Goal: Task Accomplishment & Management: Manage account settings

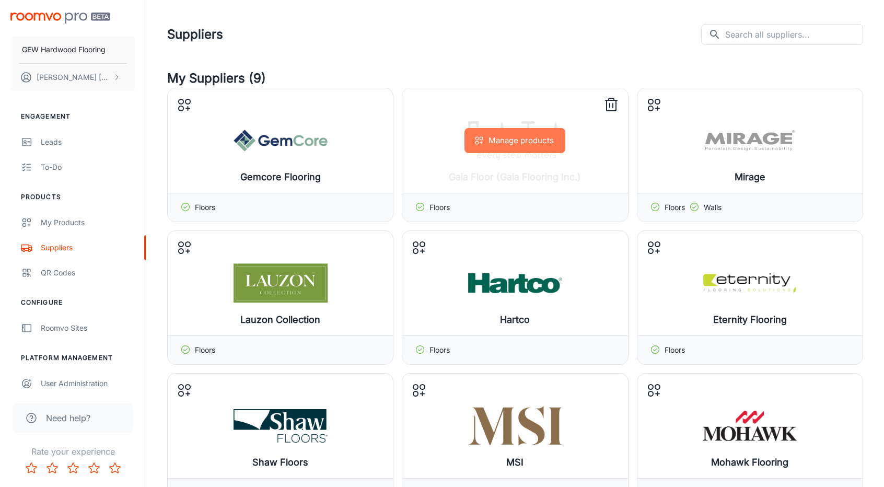
click at [515, 151] on button "Manage products" at bounding box center [515, 140] width 101 height 25
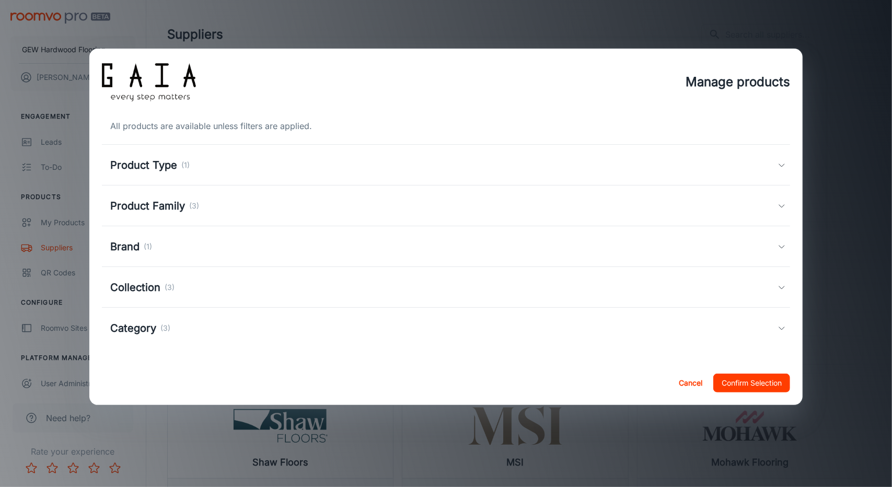
click at [217, 214] on div "Product Family (3)" at bounding box center [444, 206] width 668 height 16
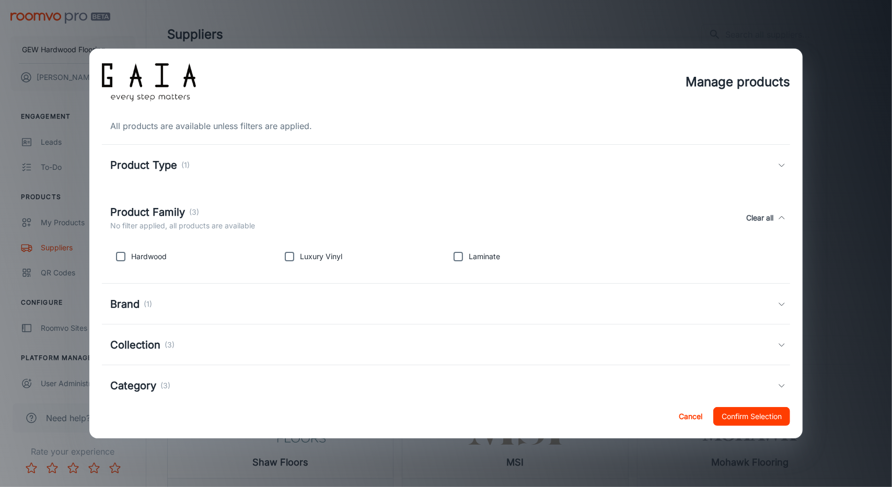
click at [185, 168] on p "(1)" at bounding box center [185, 164] width 8 height 11
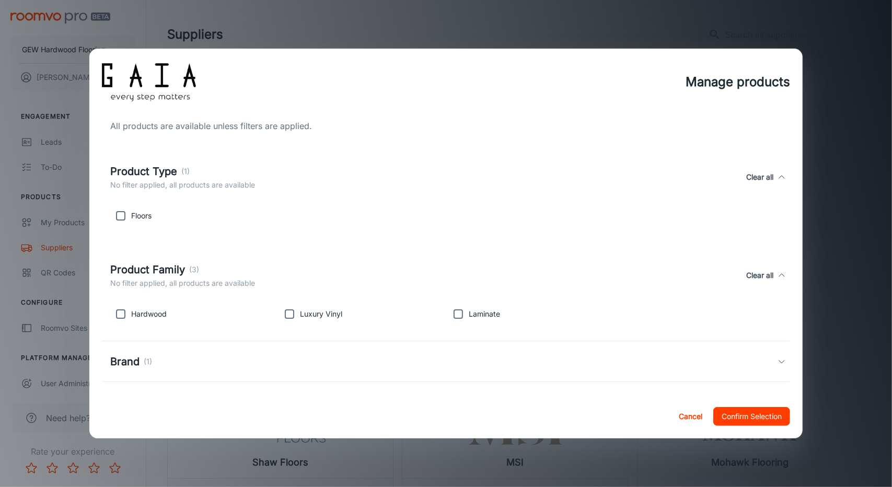
scroll to position [82, 0]
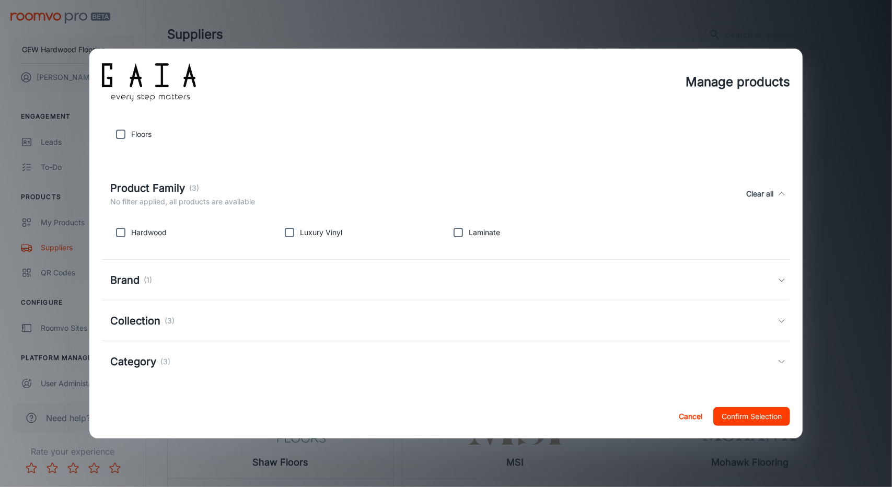
click at [203, 342] on div "Category (3)" at bounding box center [446, 361] width 689 height 41
click at [202, 323] on div "Collection (3)" at bounding box center [444, 321] width 668 height 16
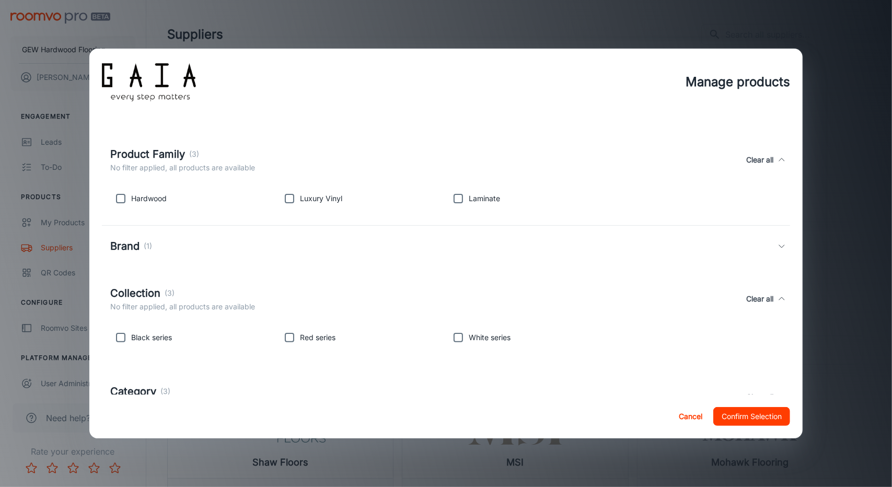
scroll to position [188, 0]
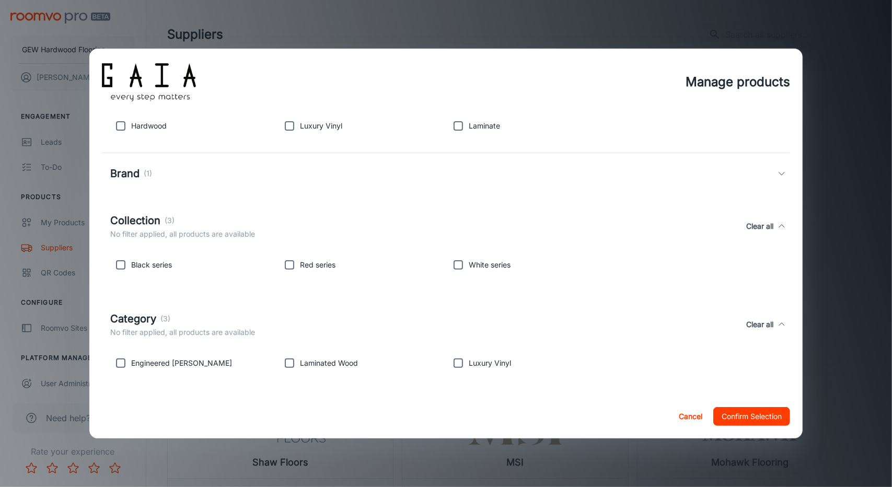
click at [194, 276] on div "Black series Red series White series" at bounding box center [446, 266] width 689 height 33
click at [101, 252] on div "All products are available unless filters are applied. Product Type (1) No filt…" at bounding box center [446, 254] width 714 height 279
click at [135, 257] on div "Black series" at bounding box center [190, 262] width 169 height 25
click at [146, 264] on p "Black series" at bounding box center [151, 264] width 41 height 11
click at [100, 269] on div "All products are available unless filters are applied. Product Type (1) No filt…" at bounding box center [446, 254] width 714 height 279
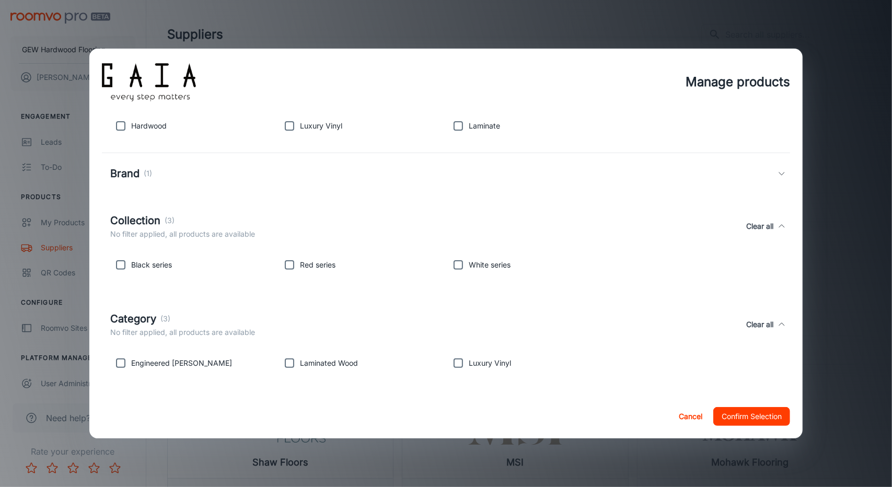
click at [139, 270] on p "Black series" at bounding box center [151, 264] width 41 height 11
click at [118, 269] on input "checkbox" at bounding box center [120, 264] width 21 height 21
checkbox input "true"
click at [289, 265] on input "checkbox" at bounding box center [289, 264] width 21 height 21
checkbox input "true"
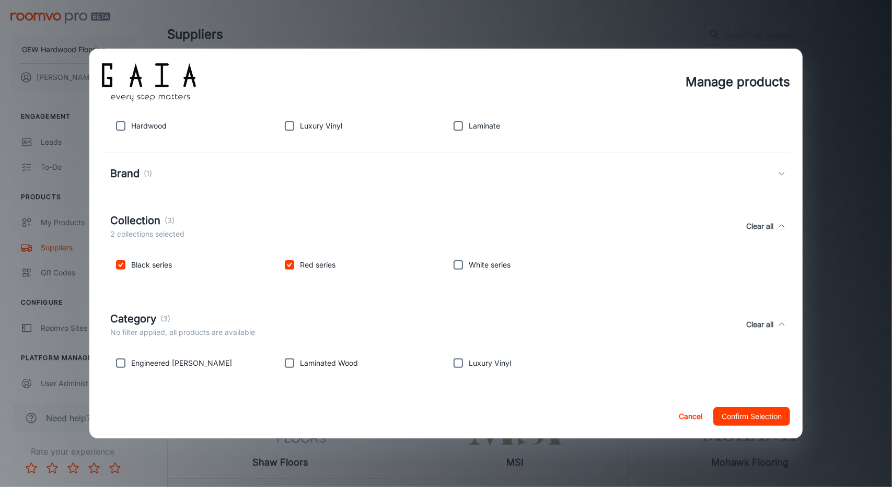
click at [118, 273] on input "checkbox" at bounding box center [120, 264] width 21 height 21
checkbox input "false"
click at [283, 268] on input "checkbox" at bounding box center [289, 264] width 21 height 21
checkbox input "false"
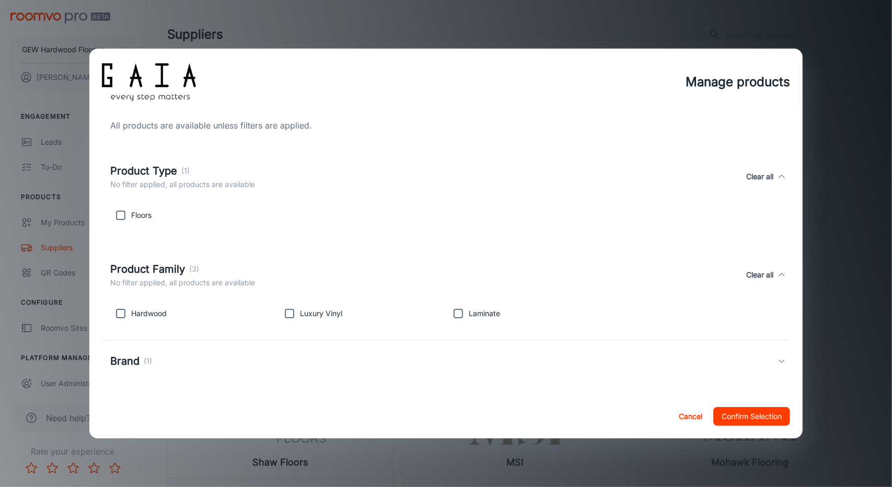
scroll to position [0, 0]
click at [136, 216] on p "Floors" at bounding box center [141, 215] width 20 height 11
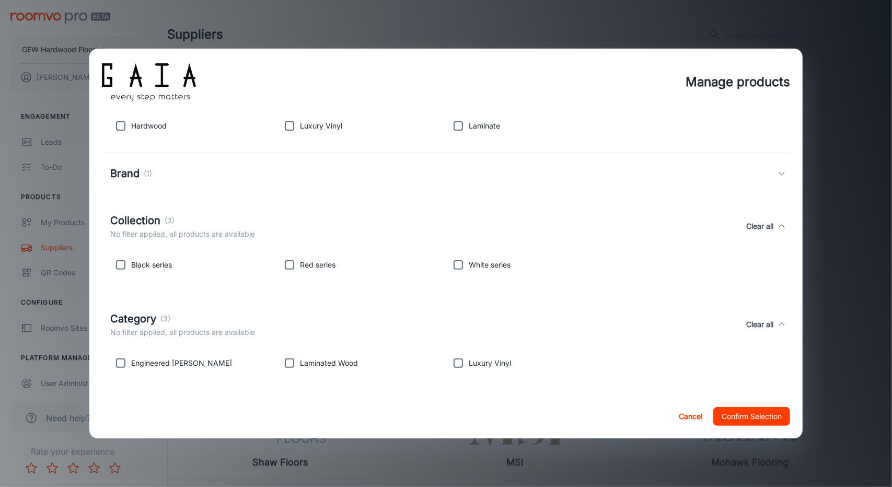
click at [158, 354] on div "Engineered [PERSON_NAME]" at bounding box center [190, 361] width 169 height 25
click at [157, 357] on p "Engineered [PERSON_NAME]" at bounding box center [181, 362] width 101 height 11
click at [161, 357] on p "Engineered [PERSON_NAME]" at bounding box center [181, 362] width 101 height 11
click at [149, 361] on p "Engineered [PERSON_NAME]" at bounding box center [181, 362] width 101 height 11
click at [127, 361] on input "checkbox" at bounding box center [120, 363] width 21 height 21
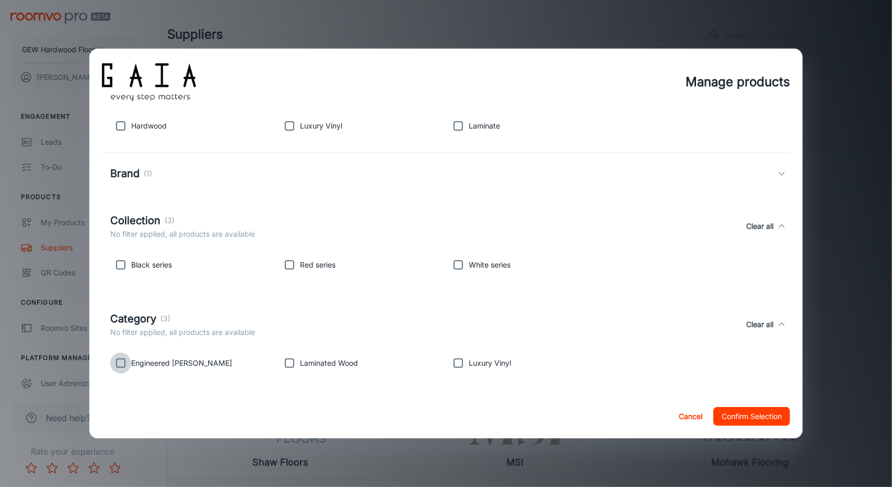
checkbox input "true"
click at [320, 355] on div "Laminated Wood" at bounding box center [359, 361] width 169 height 25
click at [295, 365] on input "checkbox" at bounding box center [289, 363] width 21 height 21
checkbox input "true"
click at [448, 360] on input "checkbox" at bounding box center [458, 363] width 21 height 21
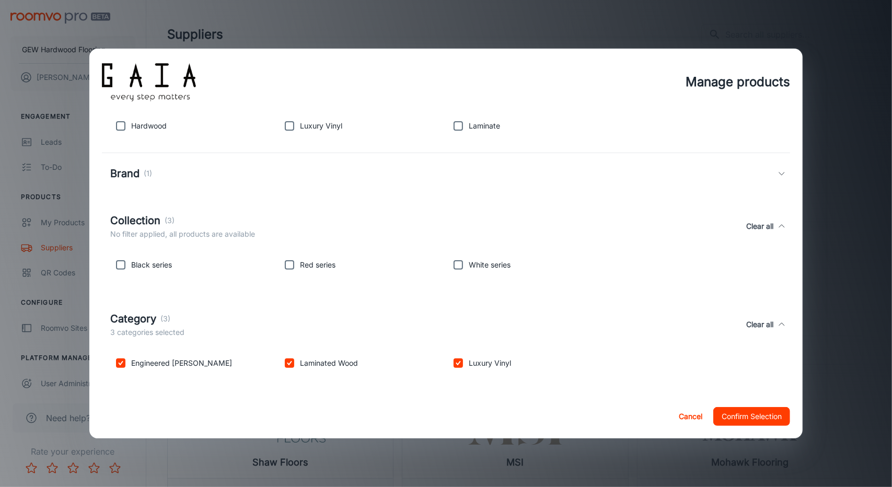
click at [601, 369] on div "Luxury Vinyl" at bounding box center [528, 361] width 169 height 25
drag, startPoint x: 737, startPoint y: 410, endPoint x: 475, endPoint y: 353, distance: 267.5
click at [540, 357] on div "Manage products All products are available unless filters are applied. Product …" at bounding box center [446, 244] width 714 height 390
click at [456, 358] on input "checkbox" at bounding box center [458, 363] width 21 height 21
checkbox input "false"
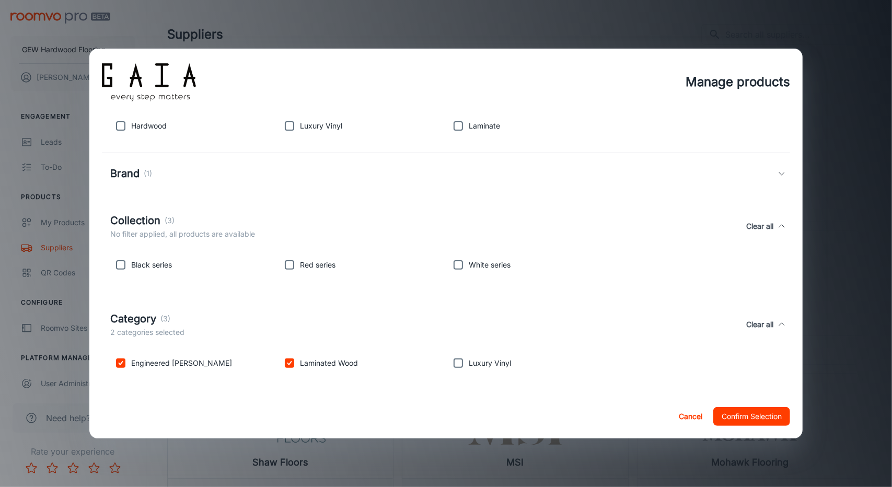
click at [337, 358] on p "Laminated Wood" at bounding box center [329, 362] width 58 height 11
click at [314, 366] on p "Laminated Wood" at bounding box center [329, 362] width 58 height 11
click at [293, 364] on input "checkbox" at bounding box center [289, 363] width 21 height 21
checkbox input "false"
click at [155, 367] on p "Engineered [PERSON_NAME]" at bounding box center [181, 362] width 101 height 11
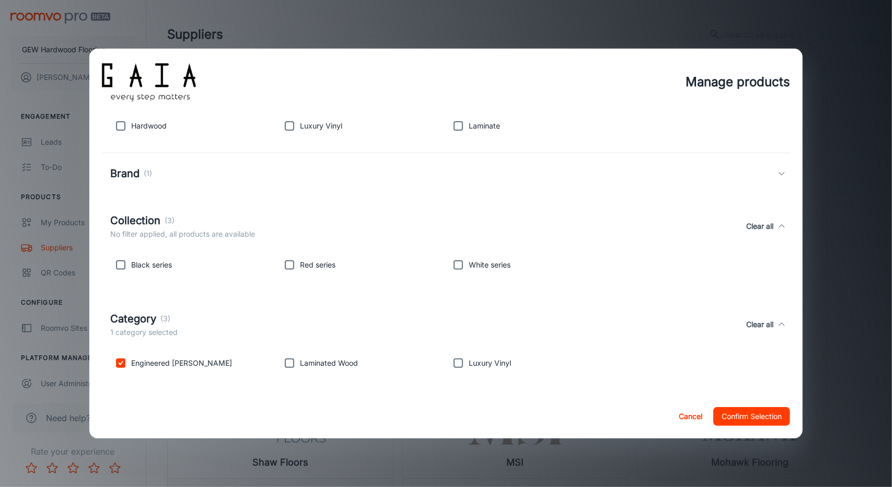
click at [121, 361] on input "checkbox" at bounding box center [120, 363] width 21 height 21
checkbox input "false"
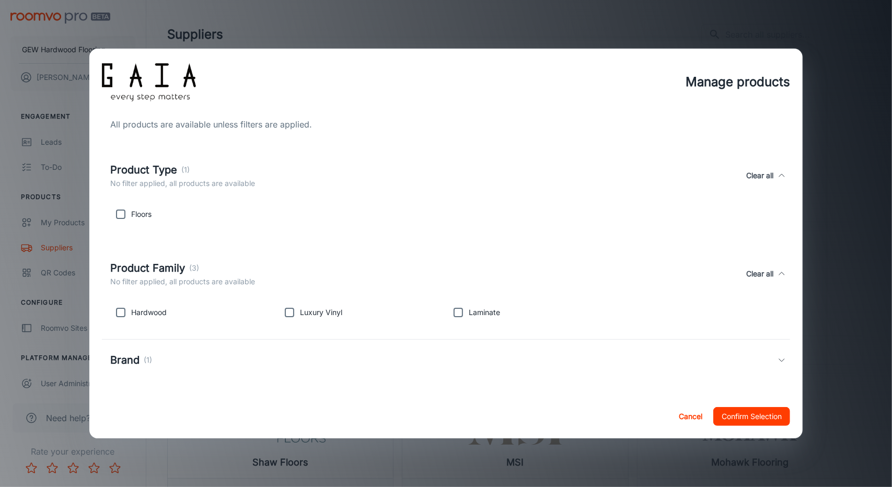
scroll to position [0, 0]
click at [697, 414] on button "Cancel" at bounding box center [690, 416] width 33 height 19
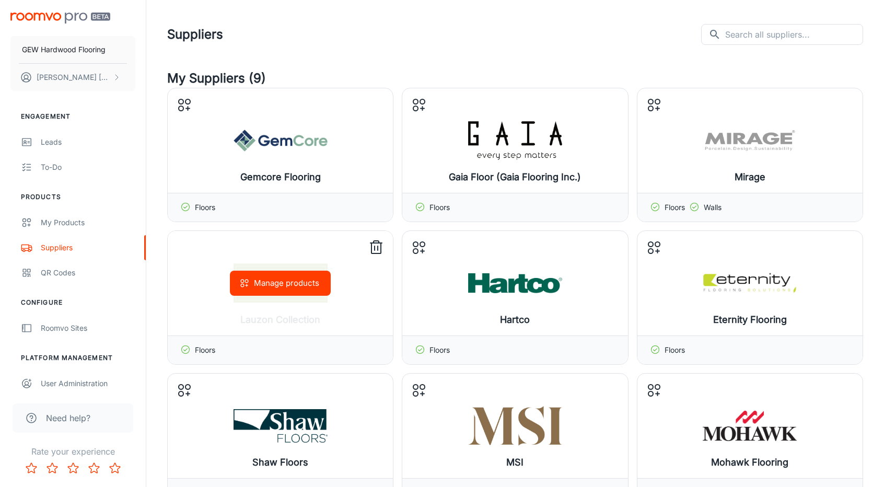
click at [322, 279] on button "Manage products" at bounding box center [280, 283] width 101 height 25
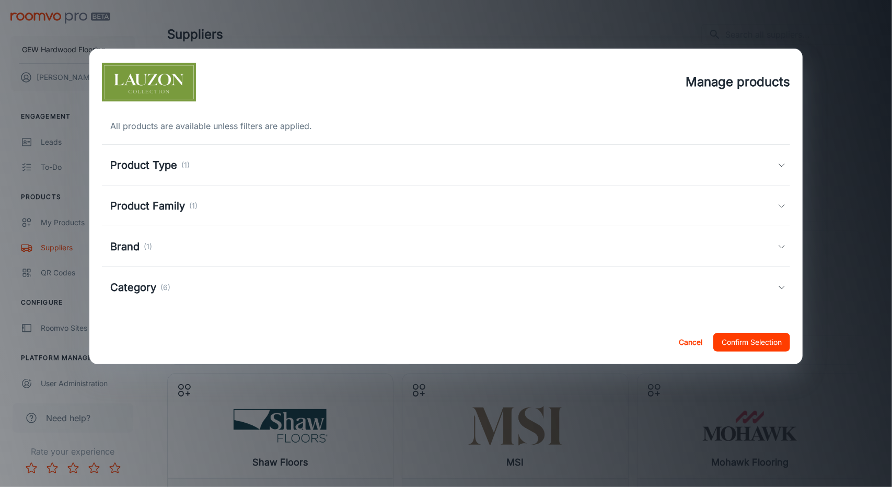
click at [184, 263] on div "Brand (1)" at bounding box center [446, 246] width 689 height 41
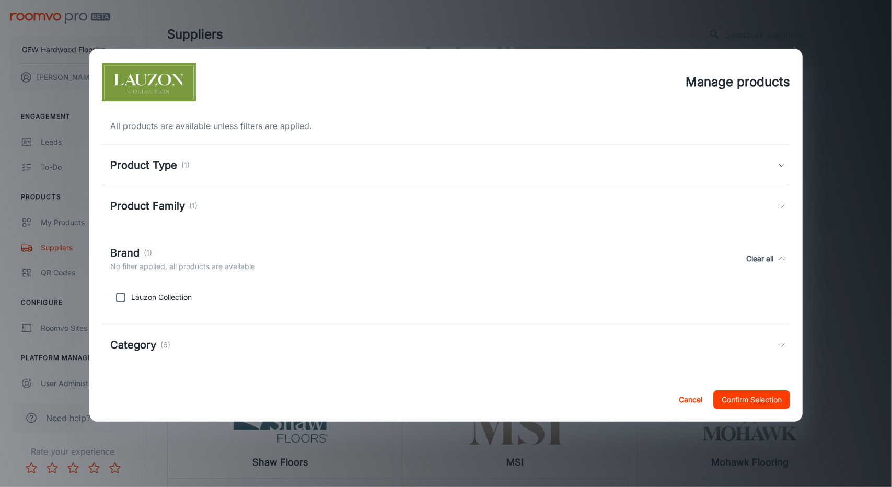
click at [166, 347] on p "(6)" at bounding box center [165, 344] width 10 height 11
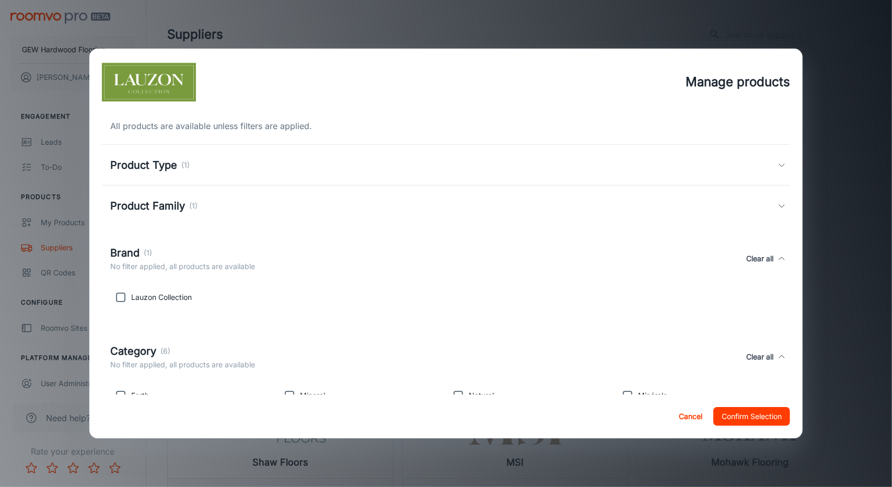
click at [205, 215] on div "Product Family (1)" at bounding box center [446, 205] width 689 height 41
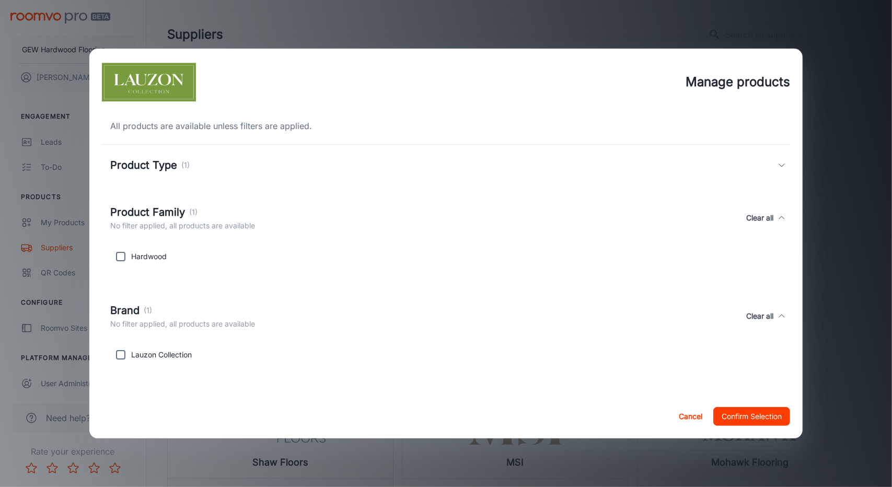
click at [221, 141] on div "All products are available unless filters are applied. Product Type (1) Floors …" at bounding box center [446, 254] width 714 height 279
click at [216, 164] on div "Product Type (1)" at bounding box center [444, 165] width 668 height 16
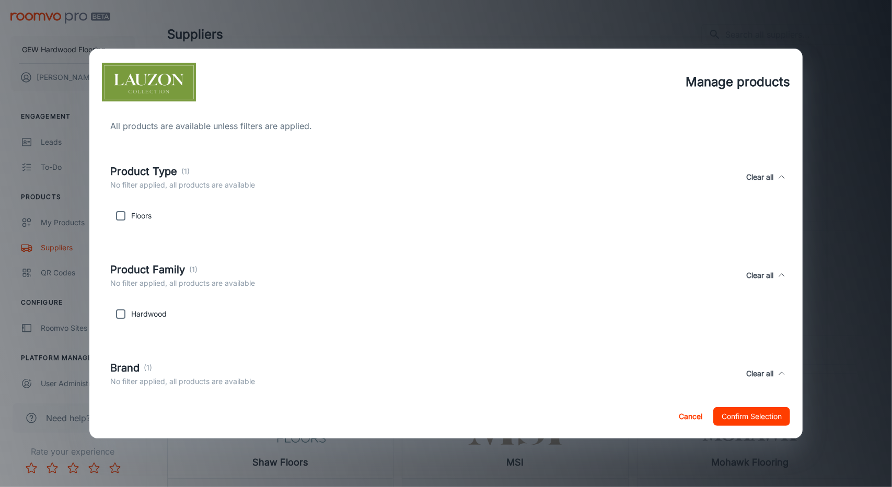
click at [692, 410] on button "Cancel" at bounding box center [690, 416] width 33 height 19
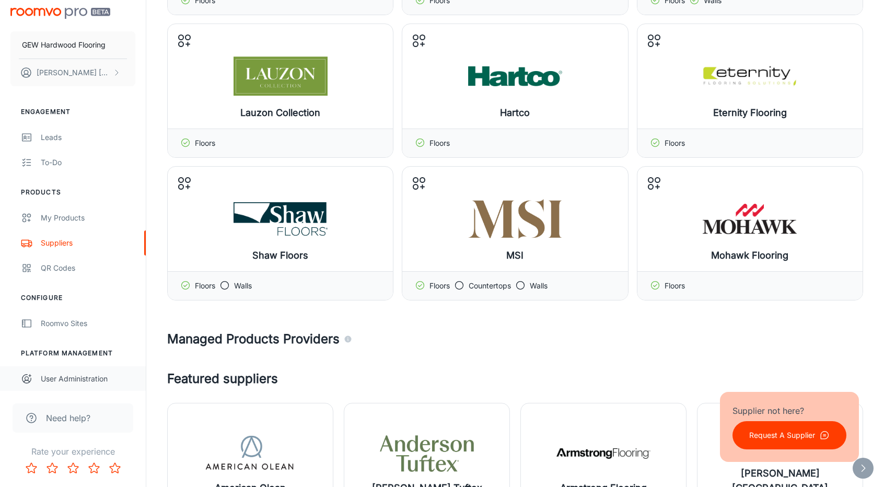
scroll to position [209, 0]
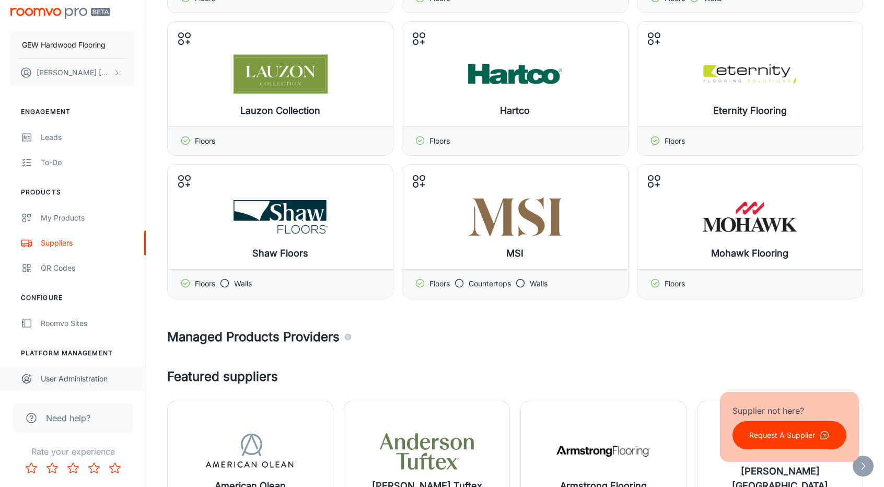
click at [77, 369] on link "User Administration" at bounding box center [73, 378] width 146 height 25
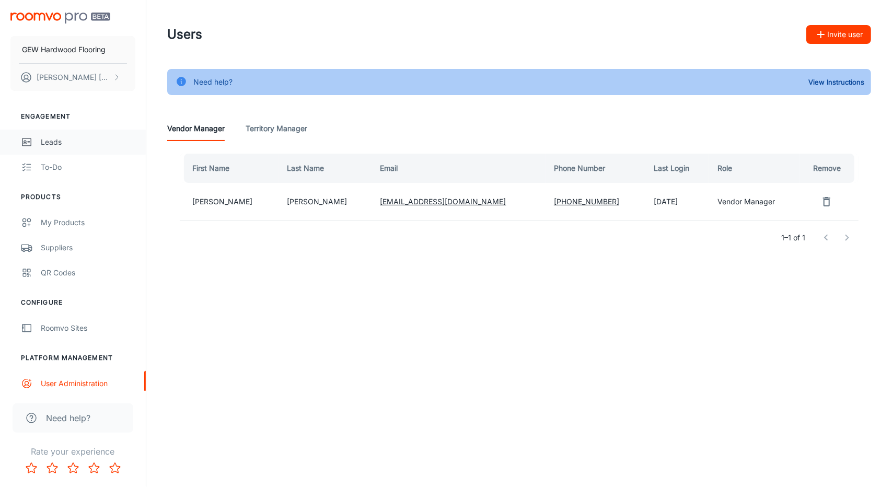
click at [71, 147] on div "Leads" at bounding box center [88, 141] width 95 height 11
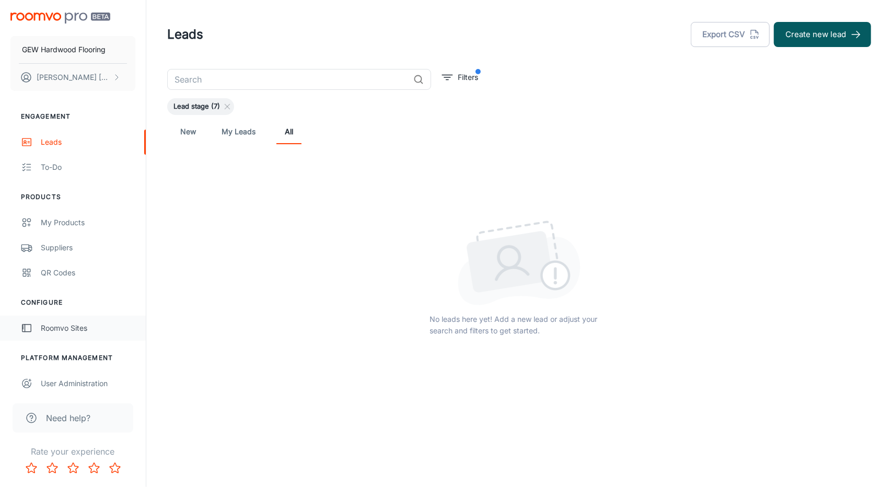
click at [73, 337] on link "Roomvo Sites" at bounding box center [73, 328] width 146 height 25
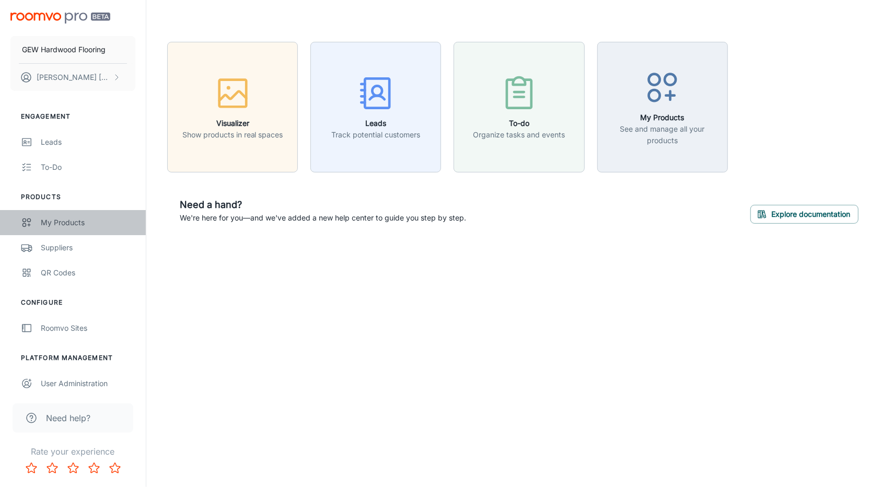
click at [67, 221] on div "My Products" at bounding box center [88, 222] width 95 height 11
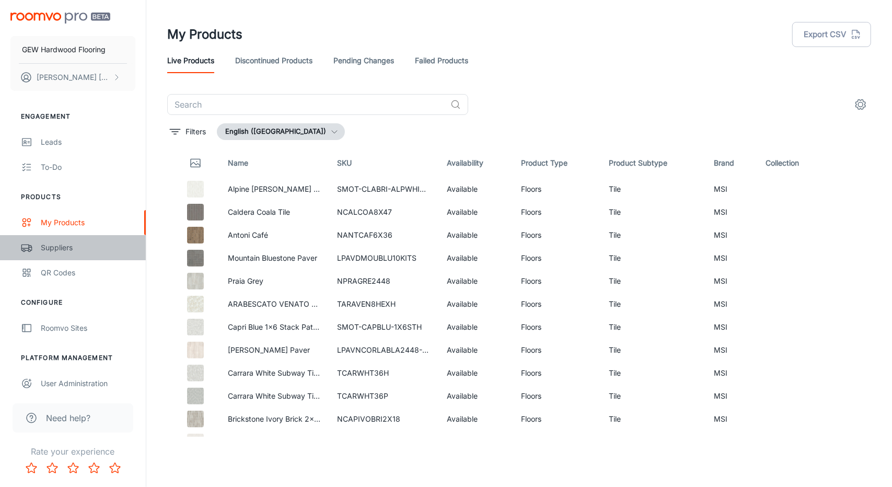
click at [75, 240] on link "Suppliers" at bounding box center [73, 247] width 146 height 25
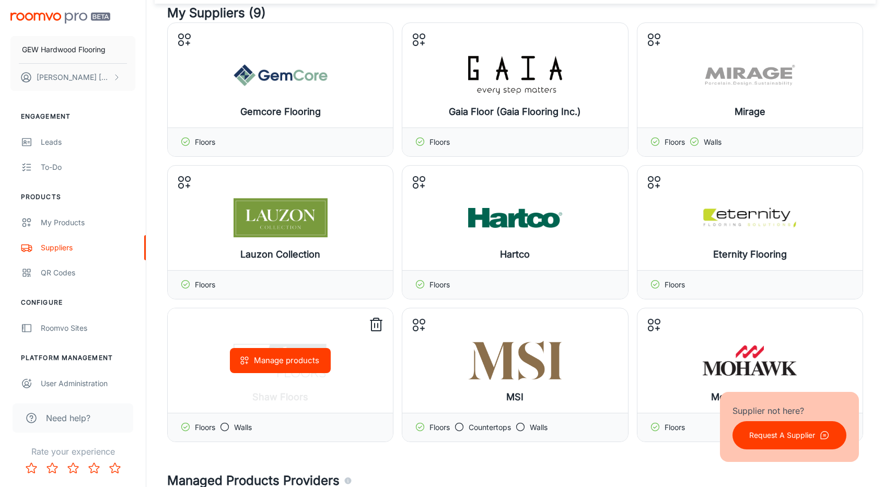
scroll to position [105, 0]
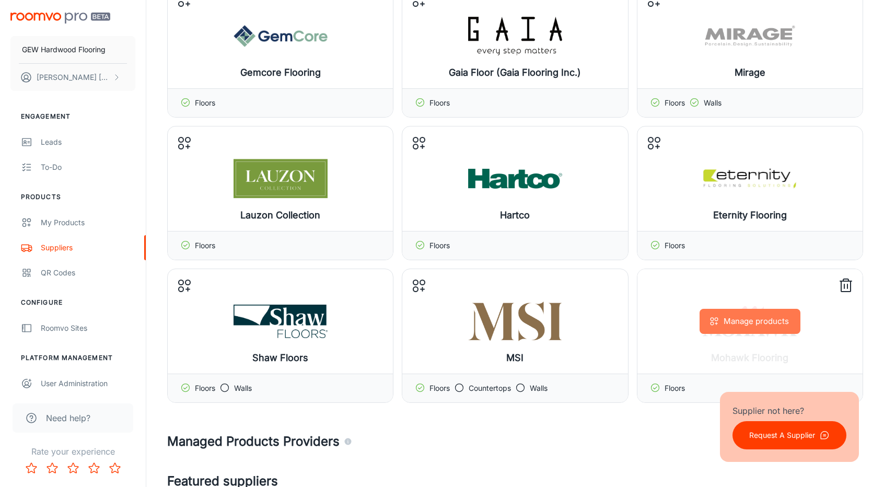
click at [778, 323] on button "Manage products" at bounding box center [750, 321] width 101 height 25
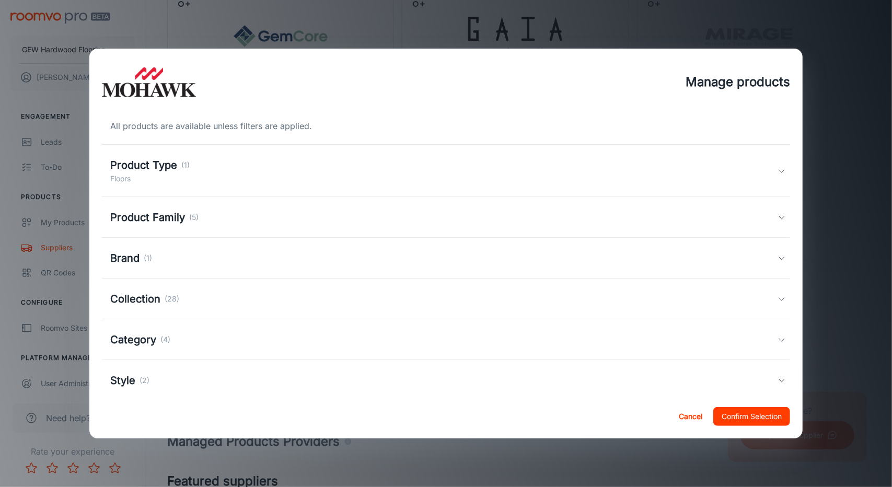
click at [245, 177] on div "Product Type (1) Floors" at bounding box center [444, 170] width 668 height 27
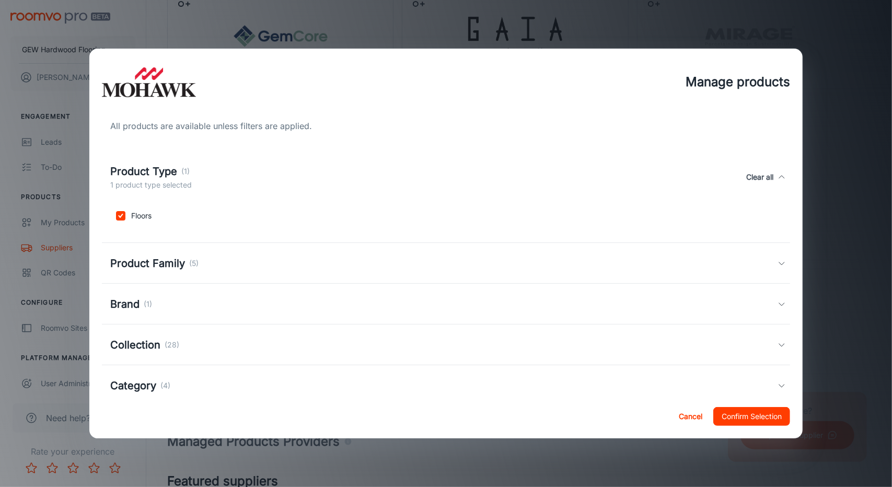
click at [245, 177] on div "Product Type (1) 1 product type selected Clear all" at bounding box center [444, 177] width 668 height 27
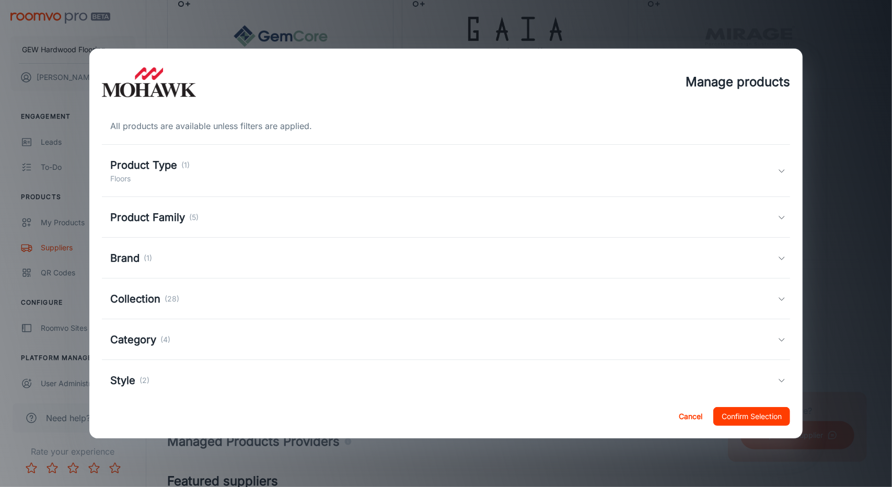
click at [194, 333] on div "Category (4)" at bounding box center [444, 340] width 668 height 16
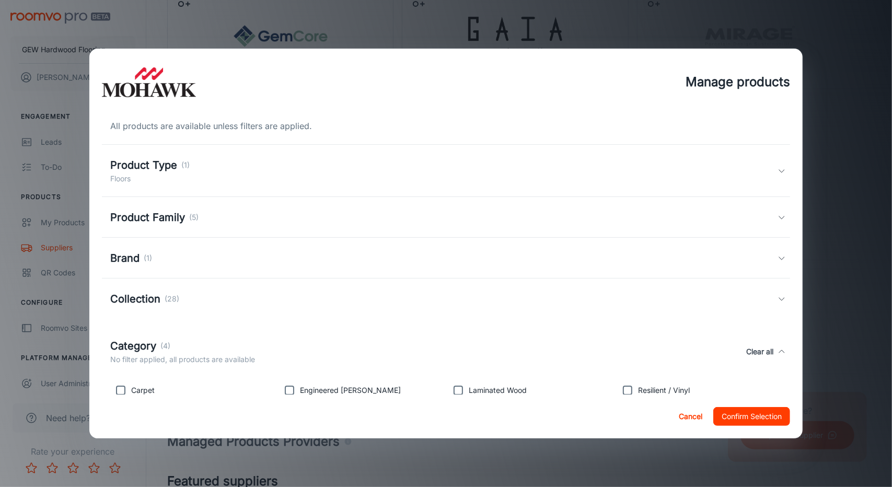
click at [194, 333] on div "Category (4) No filter applied, all products are available Clear all" at bounding box center [446, 352] width 689 height 48
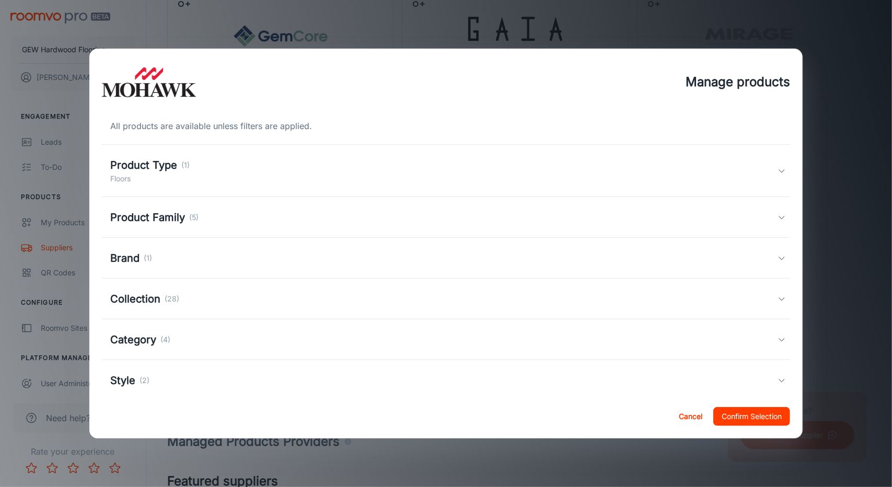
click at [683, 407] on button "Cancel" at bounding box center [690, 416] width 33 height 19
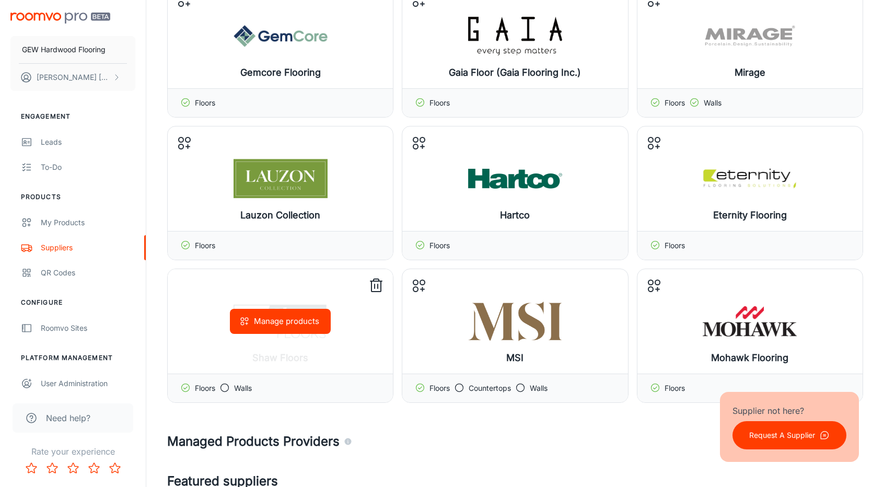
click at [341, 306] on div "Manage products" at bounding box center [280, 321] width 225 height 105
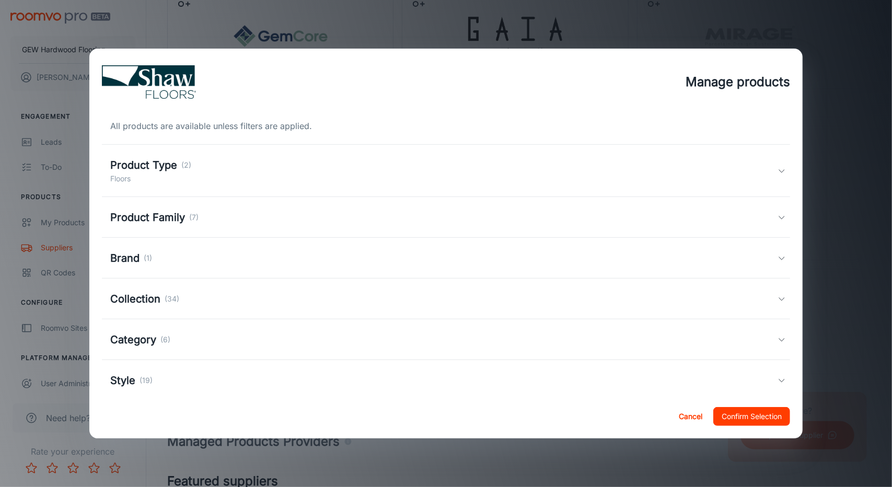
click at [672, 409] on div "Cancel Confirm Selection" at bounding box center [446, 417] width 714 height 44
click at [679, 410] on button "Cancel" at bounding box center [690, 416] width 33 height 19
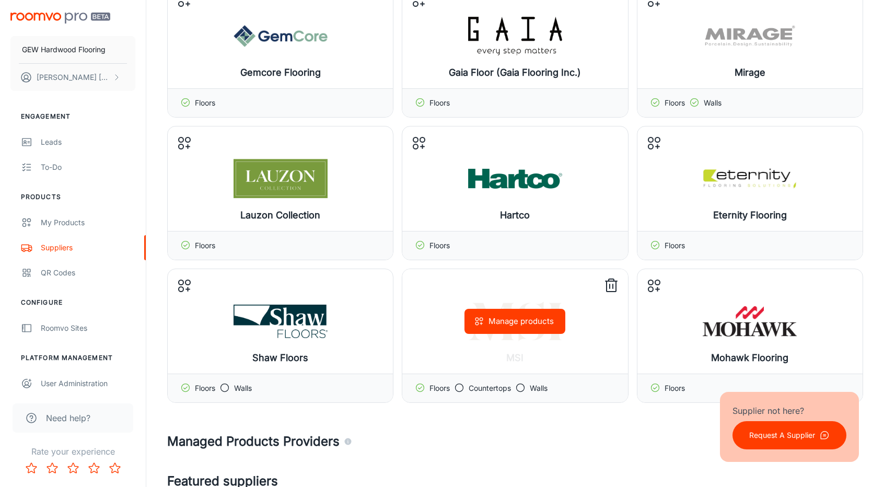
scroll to position [0, 0]
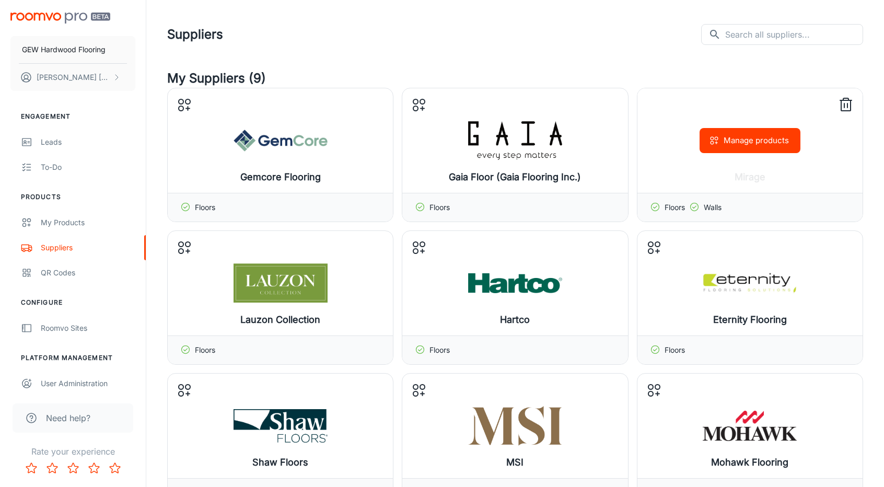
click at [733, 201] on div "Floors Walls" at bounding box center [749, 207] width 225 height 29
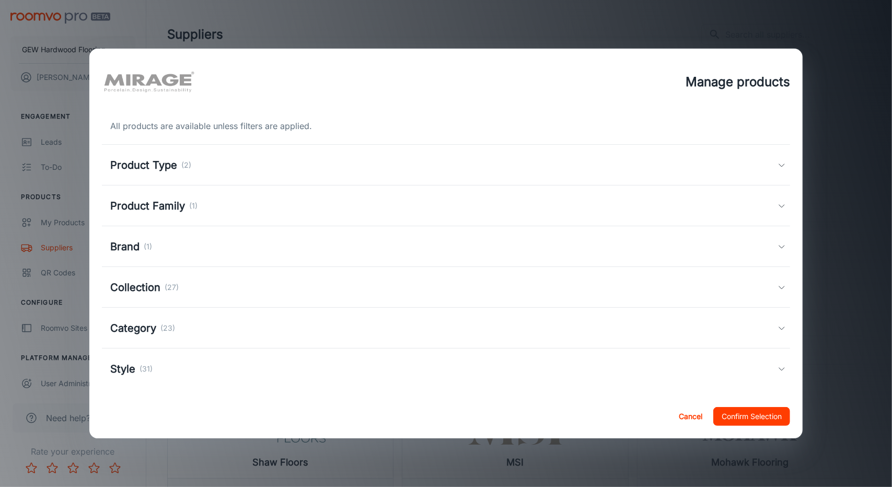
click at [753, 143] on div "All products are available unless filters are applied. Product Type (2) Floors …" at bounding box center [446, 254] width 714 height 279
click at [272, 213] on div "Product Family (1)" at bounding box center [444, 206] width 668 height 16
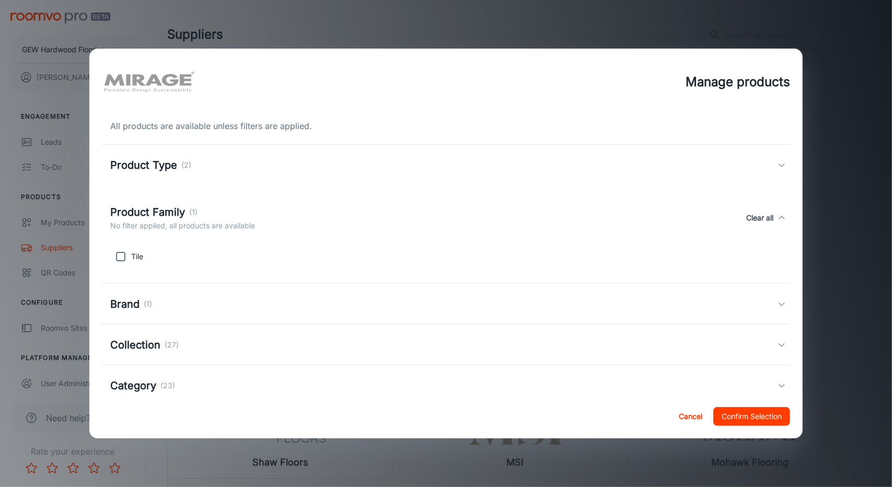
click at [266, 162] on div "Product Type (2)" at bounding box center [444, 165] width 668 height 16
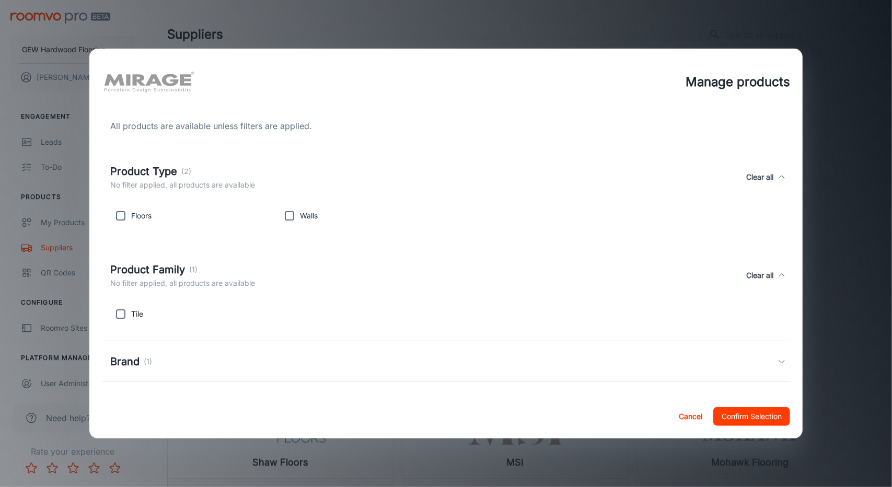
click at [100, 219] on div "All products are available unless filters are applied. Product Type (2) No filt…" at bounding box center [446, 254] width 714 height 279
click at [139, 214] on p "Floors" at bounding box center [141, 215] width 20 height 11
click at [111, 219] on input "checkbox" at bounding box center [120, 215] width 21 height 21
checkbox input "true"
click at [750, 416] on button "Confirm Selection" at bounding box center [751, 416] width 77 height 19
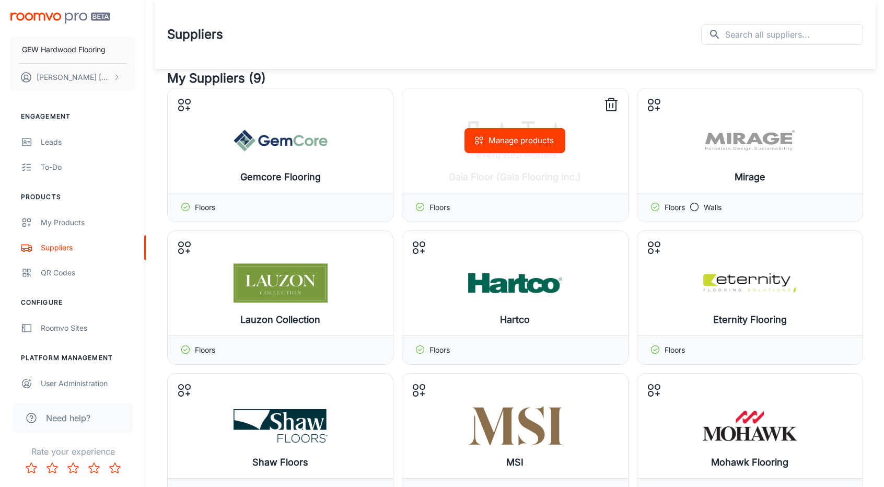
scroll to position [209, 0]
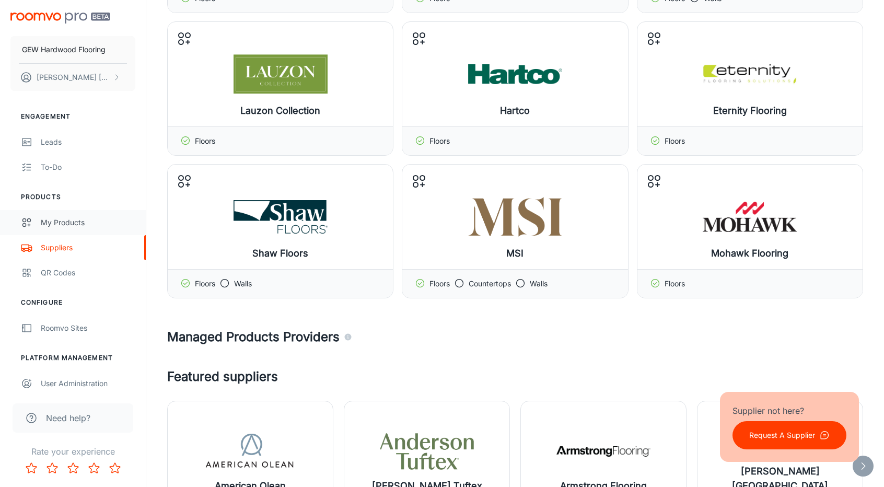
click at [69, 218] on div "My Products" at bounding box center [88, 222] width 95 height 11
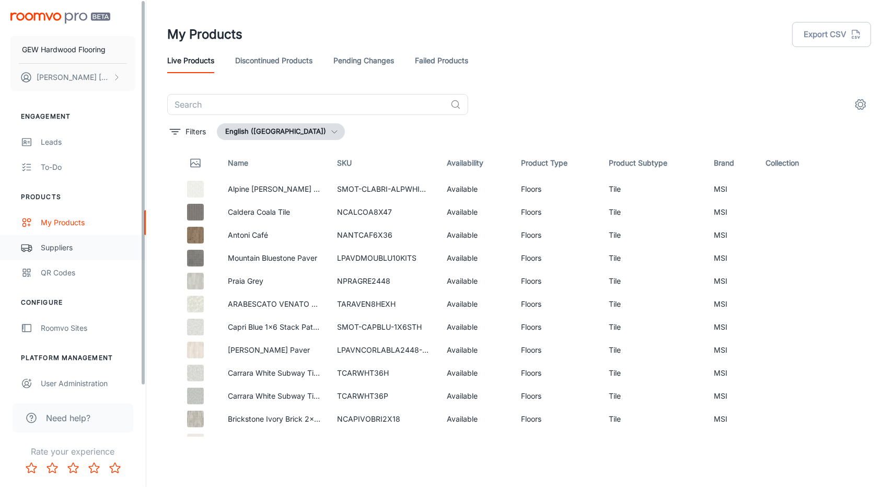
click at [62, 248] on div "Suppliers" at bounding box center [88, 247] width 95 height 11
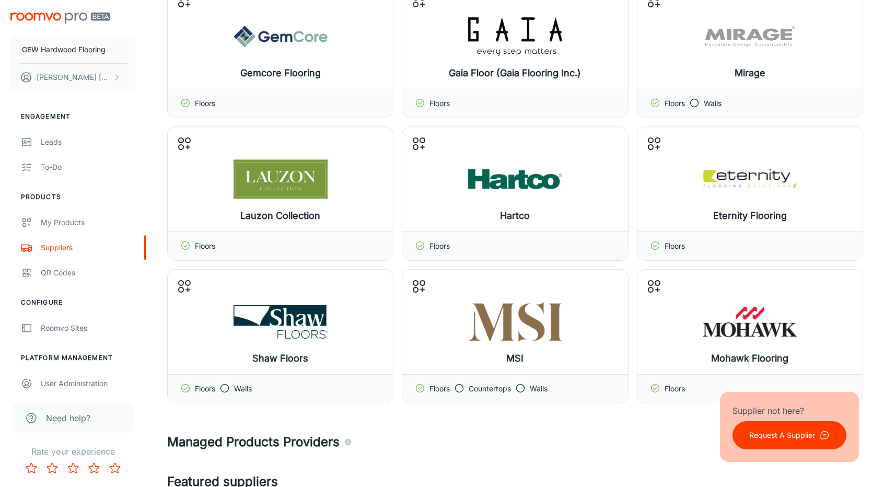
scroll to position [157, 0]
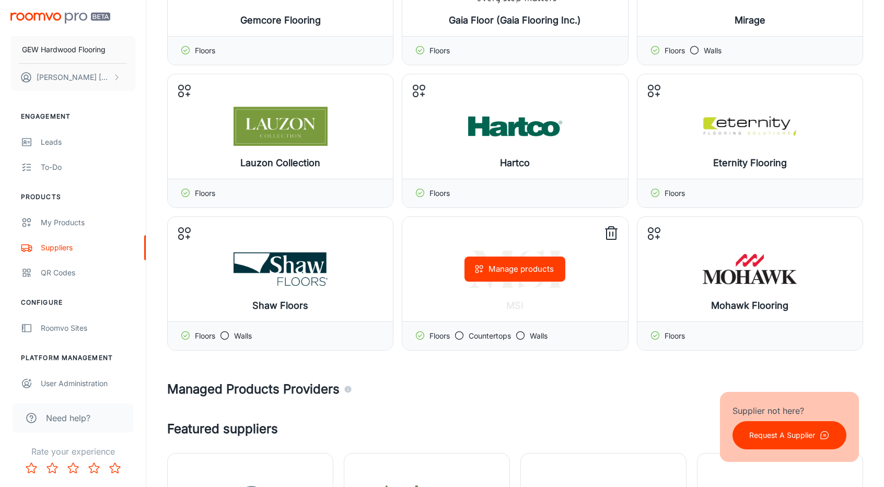
click at [514, 262] on button "Manage products" at bounding box center [515, 269] width 101 height 25
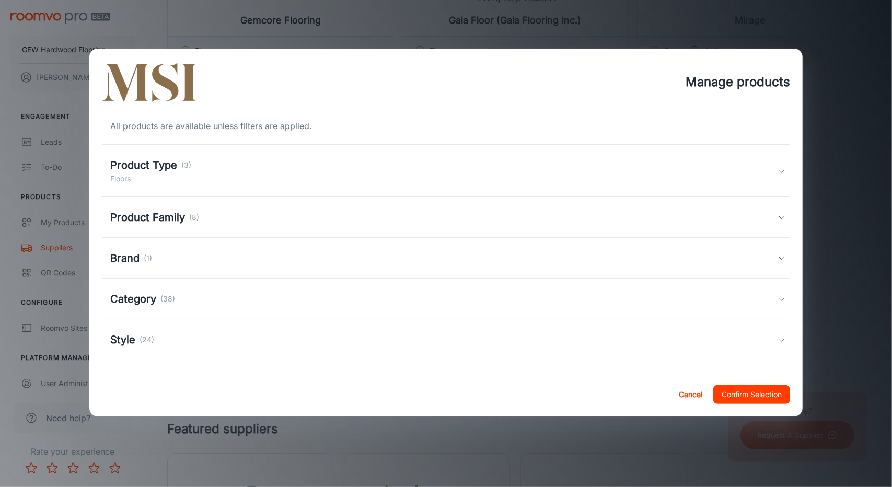
click at [214, 180] on div "Product Type (3) Floors" at bounding box center [444, 170] width 668 height 27
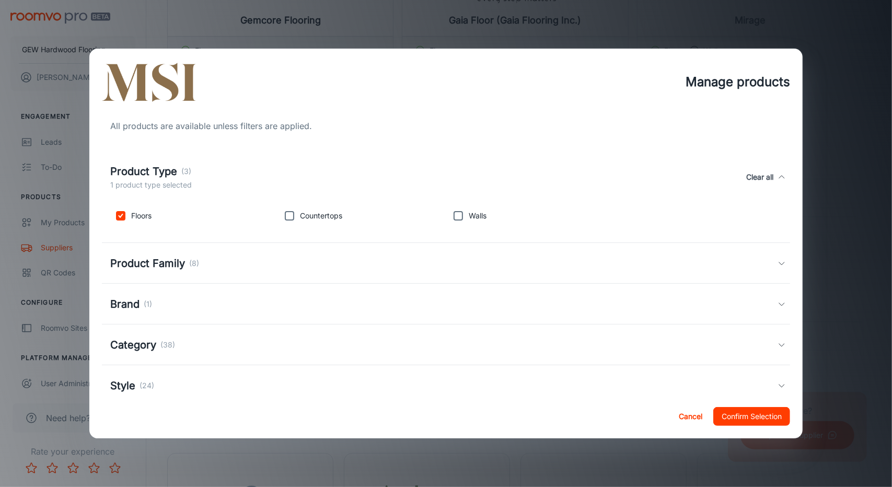
click at [461, 224] on input "checkbox" at bounding box center [458, 215] width 21 height 21
checkbox input "false"
click at [208, 284] on div "Brand (1)" at bounding box center [446, 304] width 689 height 41
click at [208, 276] on div "Product Family (8)" at bounding box center [446, 263] width 689 height 41
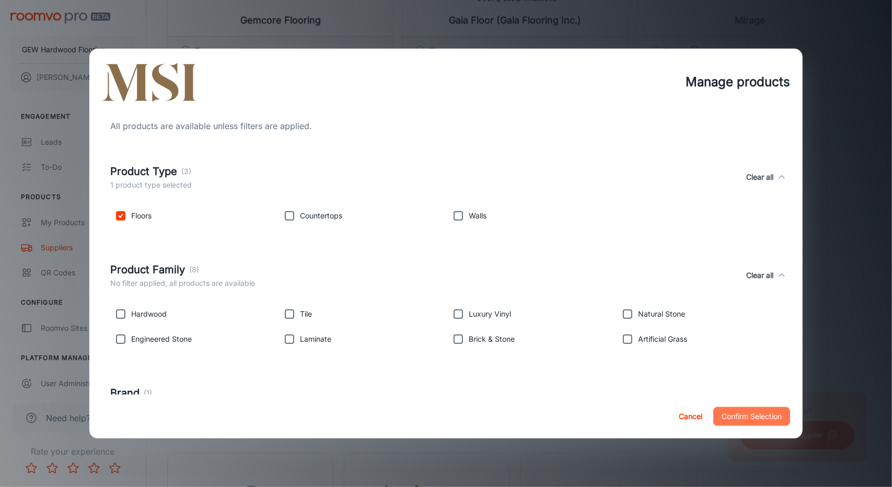
click at [729, 415] on button "Confirm Selection" at bounding box center [751, 416] width 77 height 19
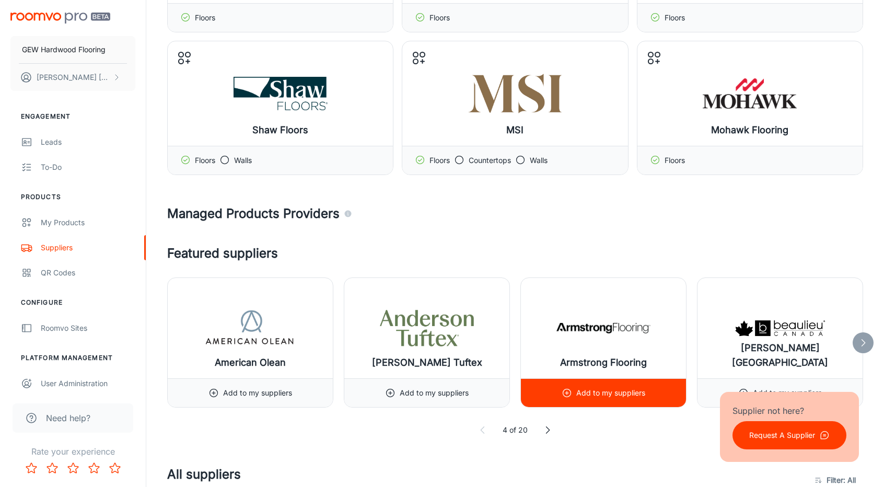
scroll to position [366, 0]
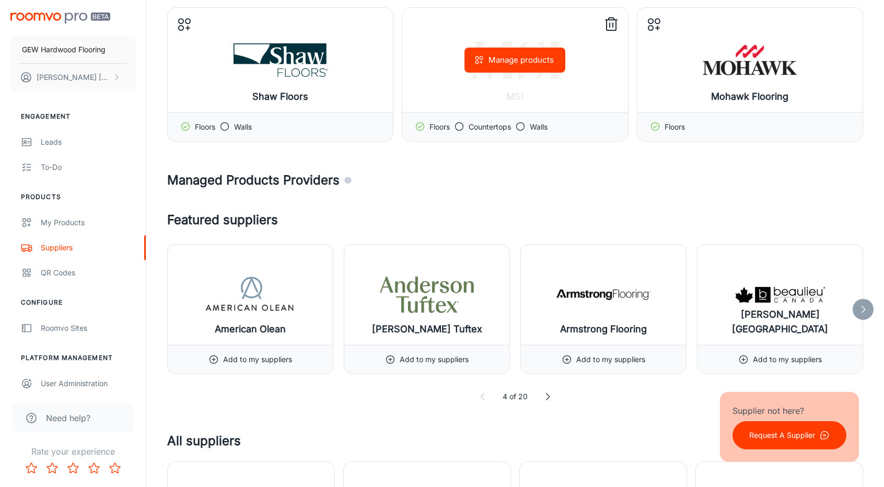
click at [615, 25] on icon at bounding box center [611, 24] width 17 height 17
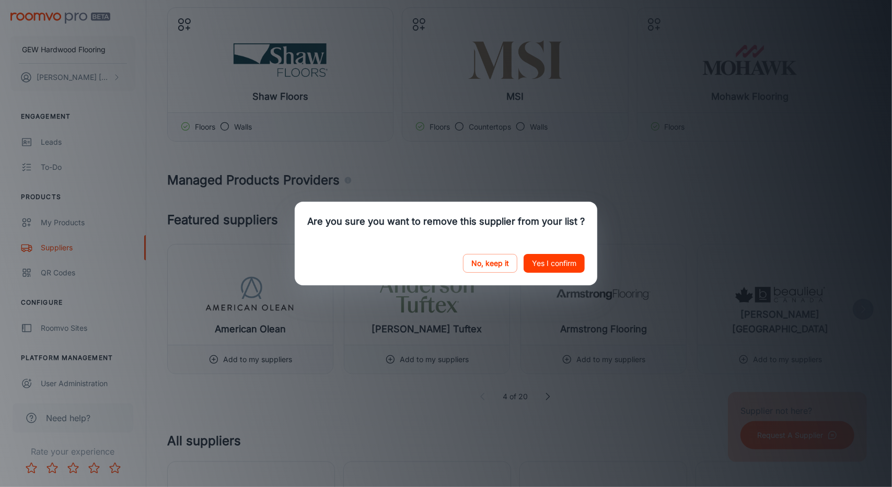
click at [530, 257] on button "Yes I confirm" at bounding box center [554, 263] width 61 height 19
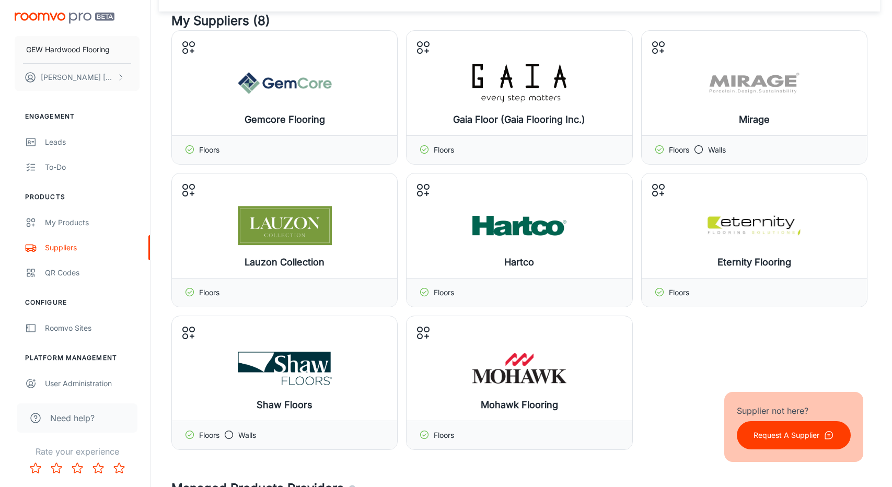
scroll to position [52, 0]
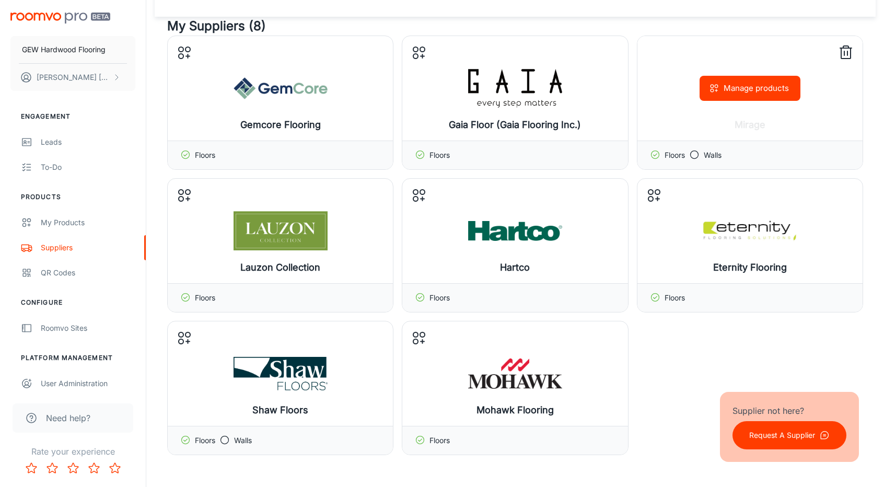
click at [771, 95] on button "Manage products" at bounding box center [750, 88] width 101 height 25
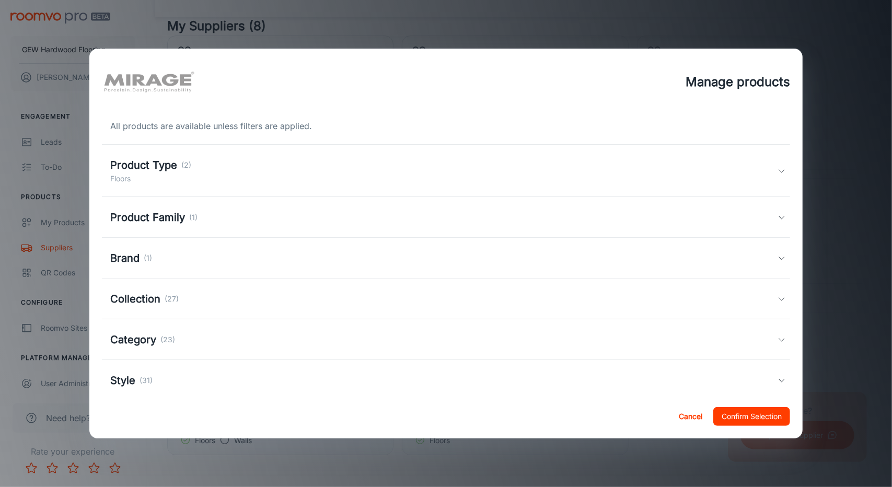
click at [200, 365] on div "Style (31)" at bounding box center [446, 380] width 689 height 41
click at [194, 382] on div "Style (31)" at bounding box center [182, 387] width 145 height 16
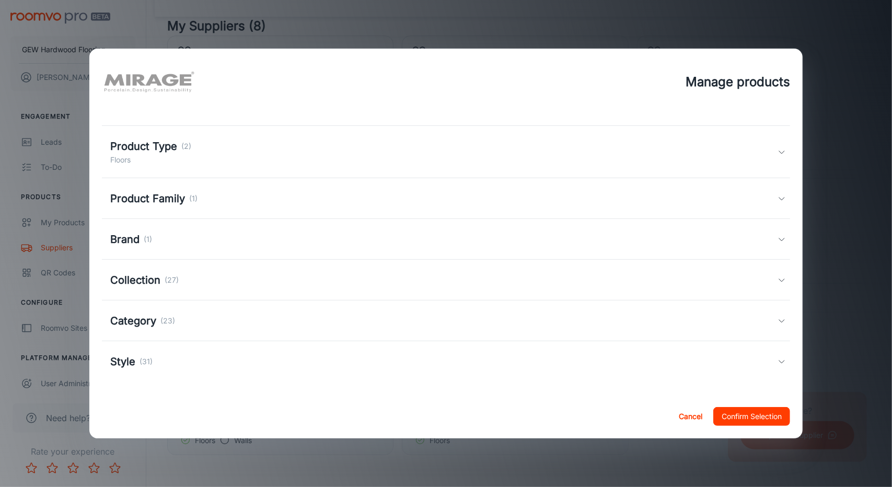
click at [206, 346] on div "Style (31)" at bounding box center [446, 361] width 689 height 41
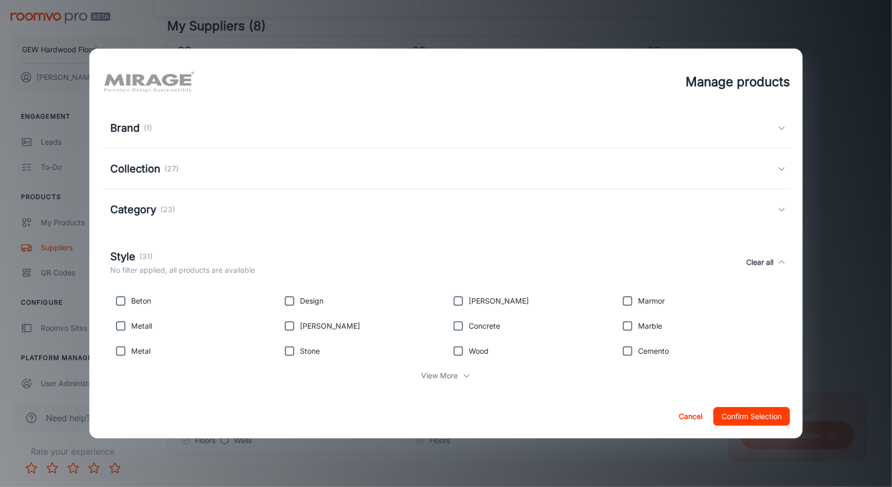
scroll to position [142, 0]
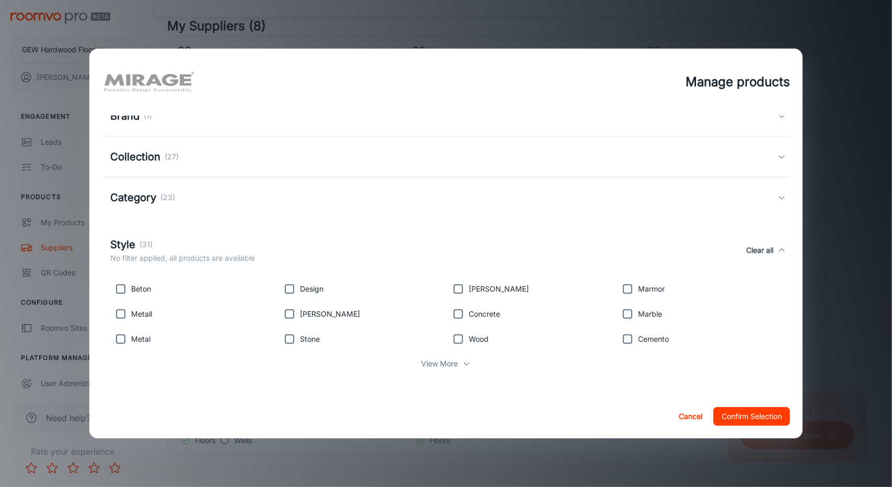
click at [234, 190] on div "Category (23)" at bounding box center [444, 198] width 668 height 16
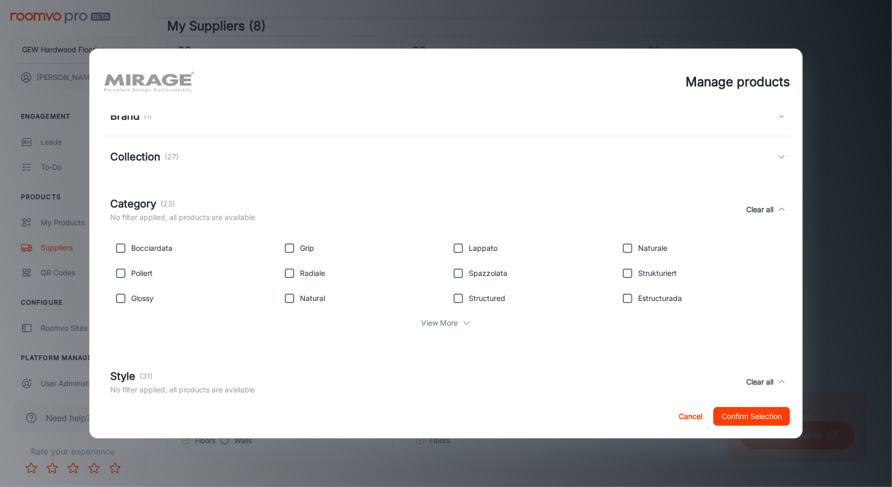
click at [439, 338] on div "Bocciardata Grip Lappato Naturale Poliert Radiale Spazzolata Strukturiert Gloss…" at bounding box center [446, 288] width 689 height 108
click at [443, 317] on p "View More" at bounding box center [440, 322] width 37 height 11
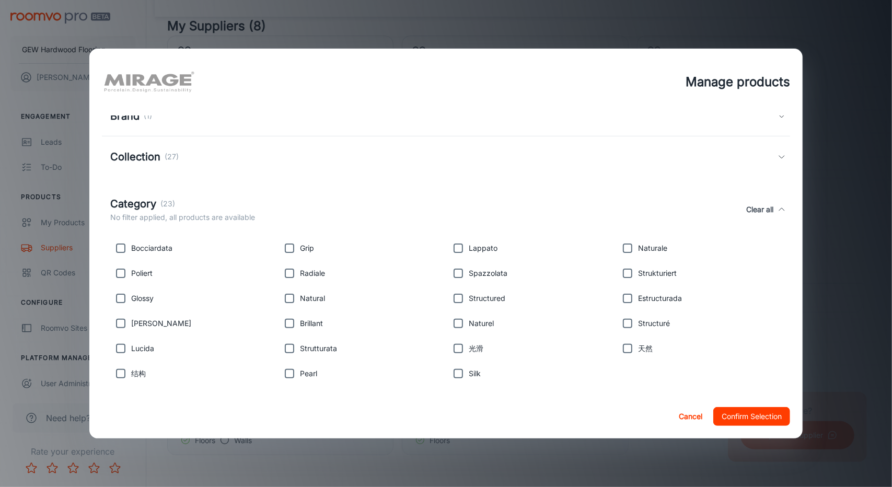
click at [247, 156] on div "Collection (27)" at bounding box center [444, 157] width 668 height 16
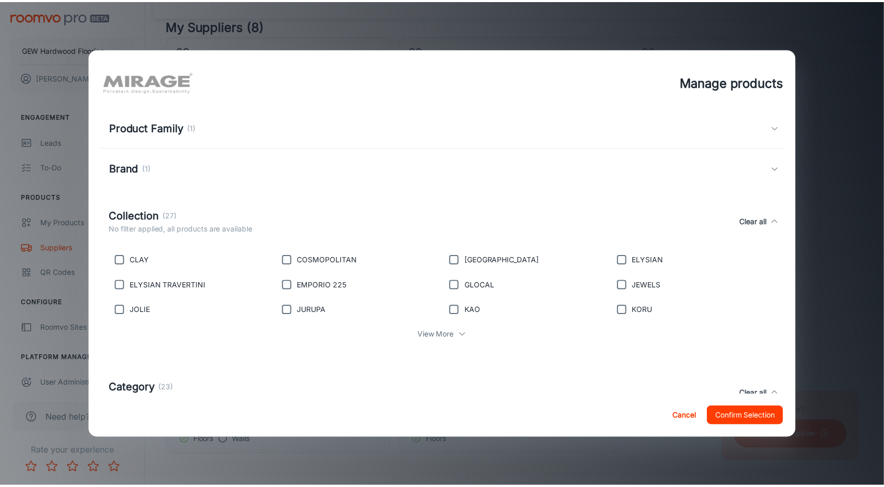
scroll to position [38, 0]
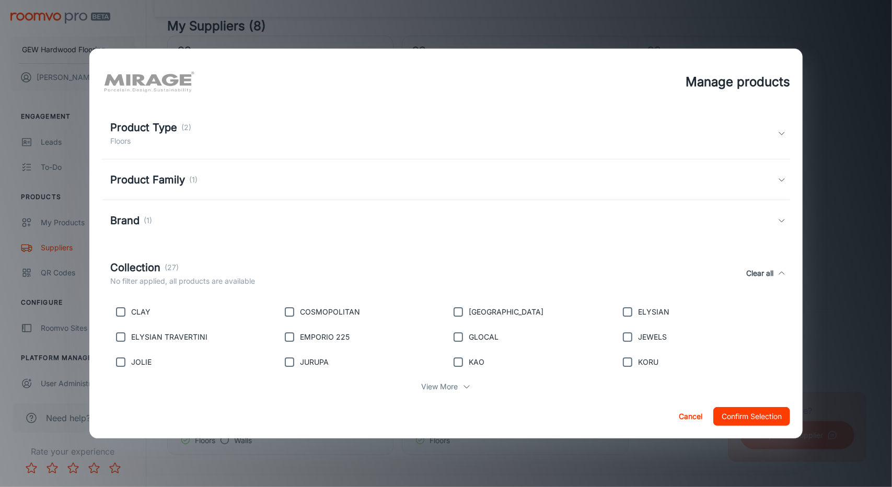
click at [234, 179] on div "Product Family (1)" at bounding box center [444, 180] width 668 height 16
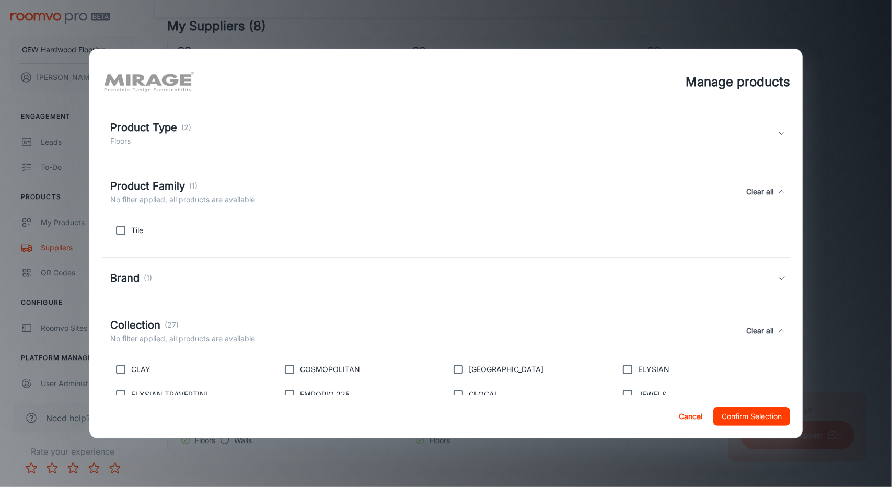
click at [242, 147] on div "Product Type (2) Floors" at bounding box center [446, 133] width 689 height 52
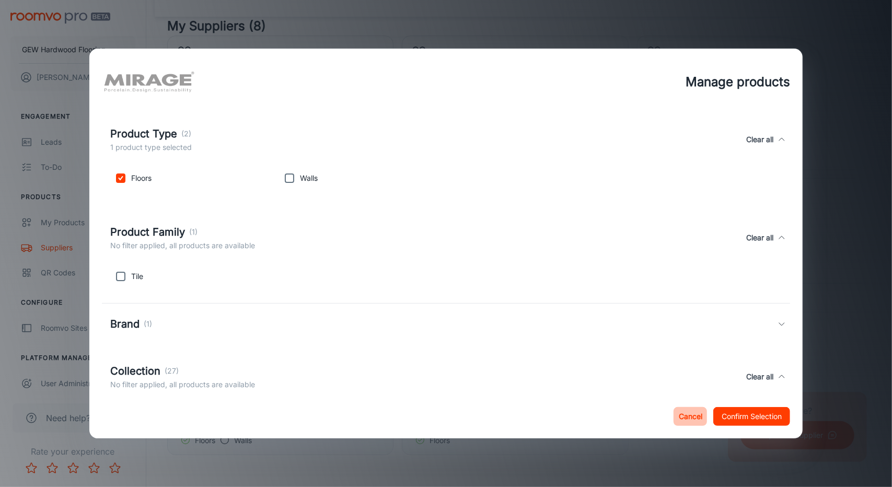
click at [678, 414] on button "Cancel" at bounding box center [690, 416] width 33 height 19
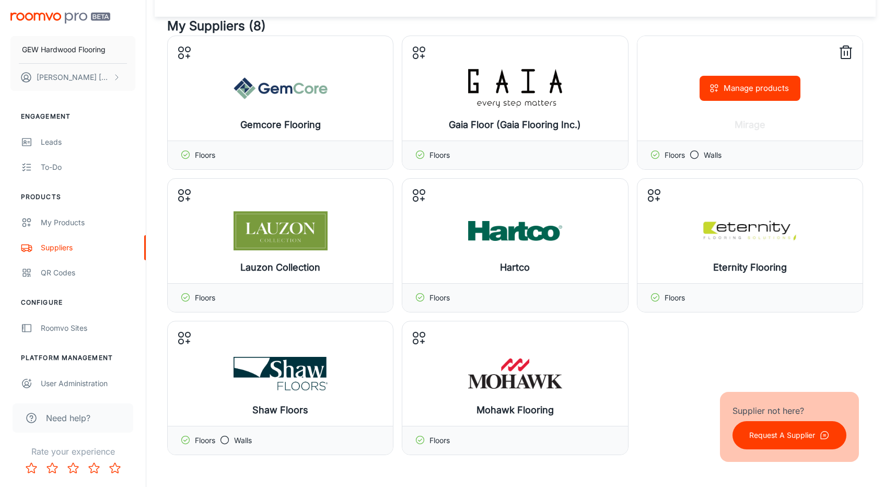
scroll to position [0, 0]
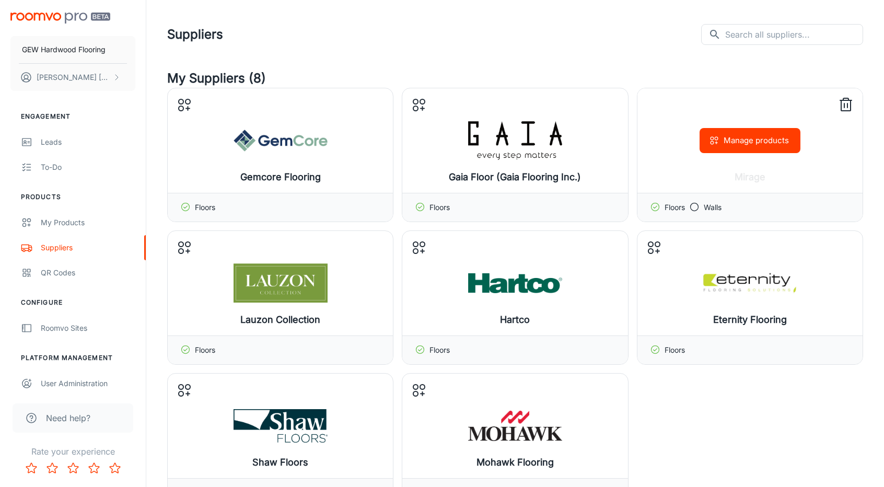
click at [849, 108] on div "Mirage Manage products" at bounding box center [749, 140] width 225 height 105
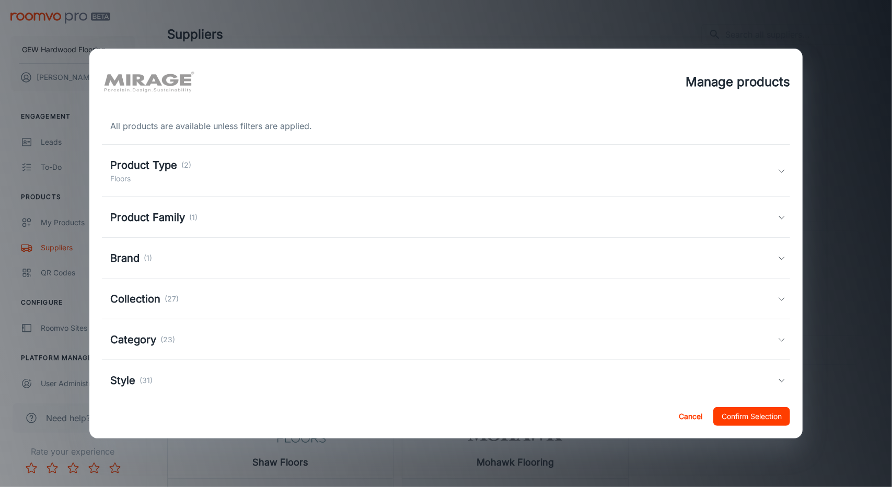
click at [736, 415] on button "Confirm Selection" at bounding box center [751, 416] width 77 height 19
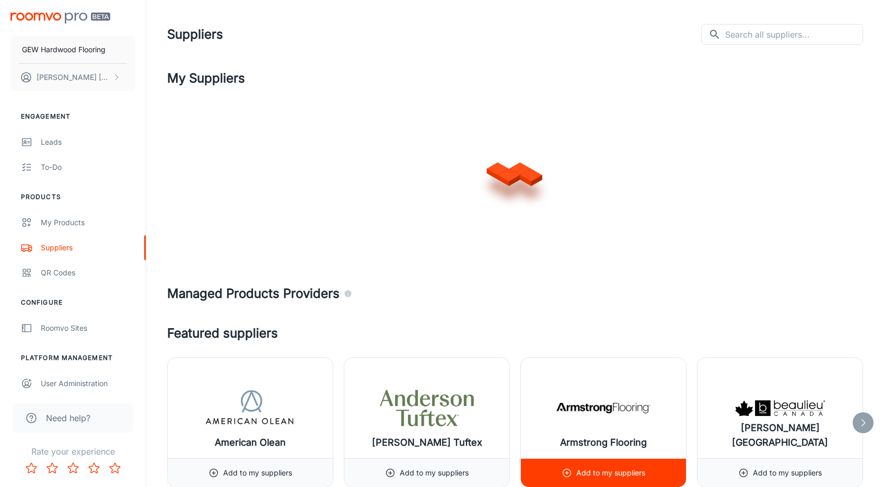
click at [683, 411] on div "Armstrong Flooring" at bounding box center [603, 408] width 165 height 100
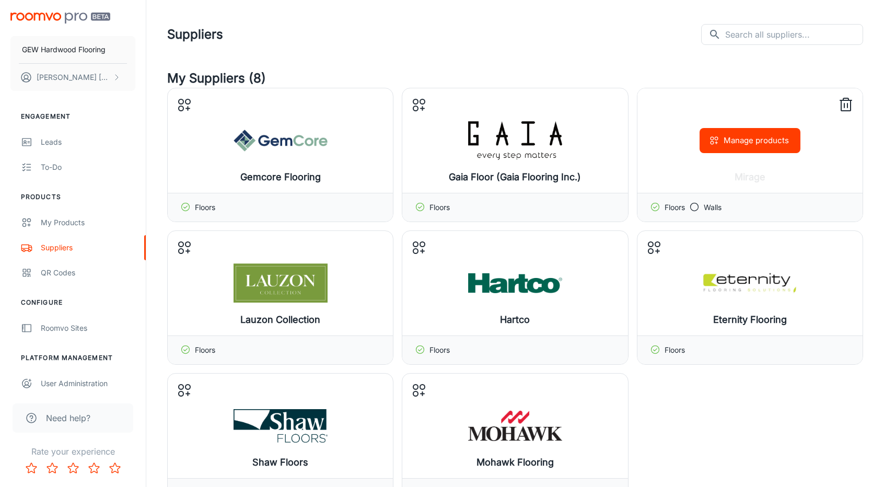
click at [860, 102] on div "Manage products" at bounding box center [749, 140] width 225 height 105
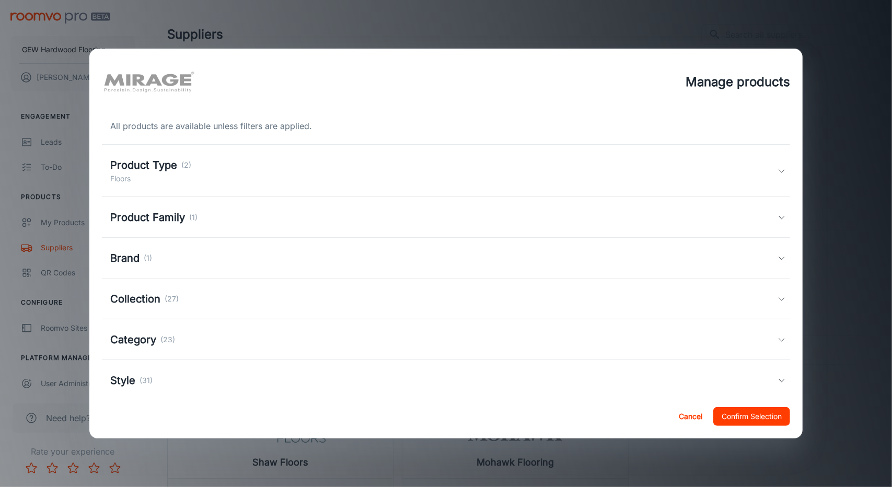
click at [848, 104] on div "Manage products All products are available unless filters are applied. Product …" at bounding box center [446, 243] width 892 height 487
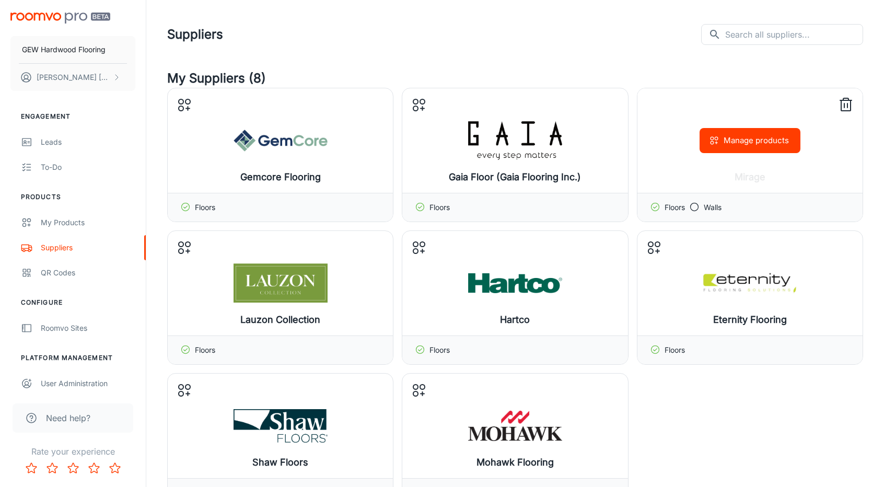
click at [838, 105] on icon at bounding box center [846, 105] width 17 height 17
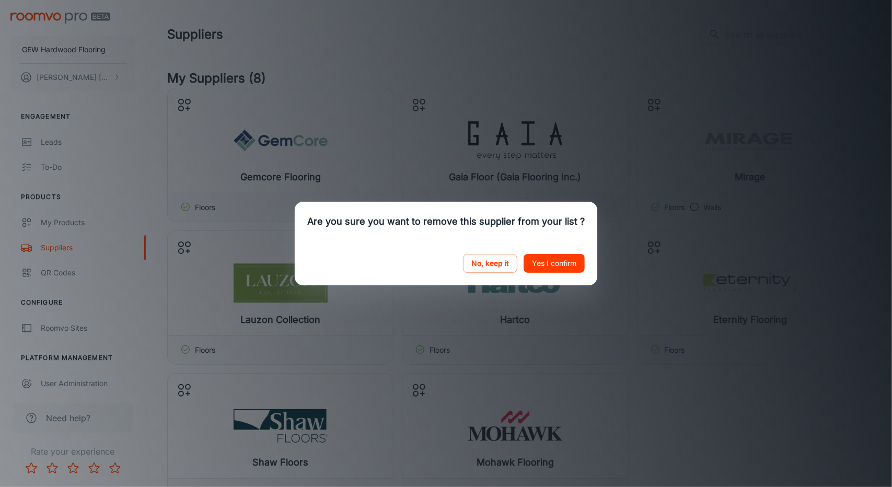
click at [564, 263] on button "Yes I confirm" at bounding box center [554, 263] width 61 height 19
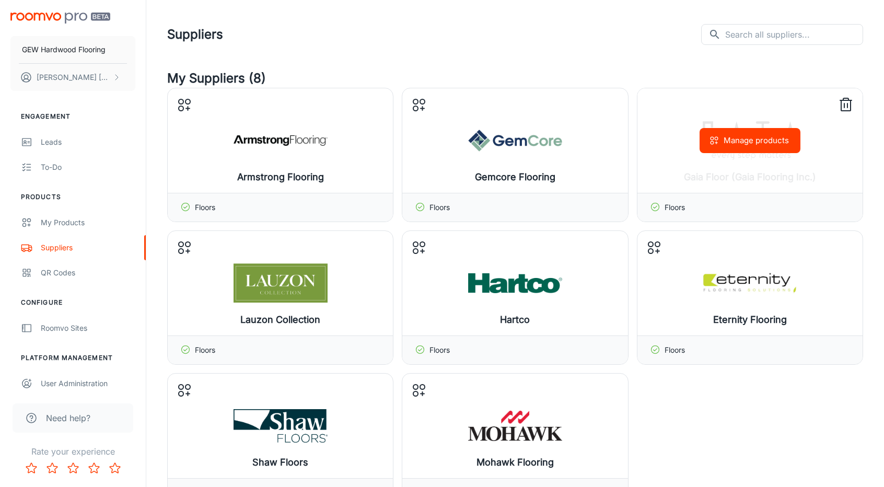
click at [689, 153] on div "Manage products" at bounding box center [749, 140] width 225 height 105
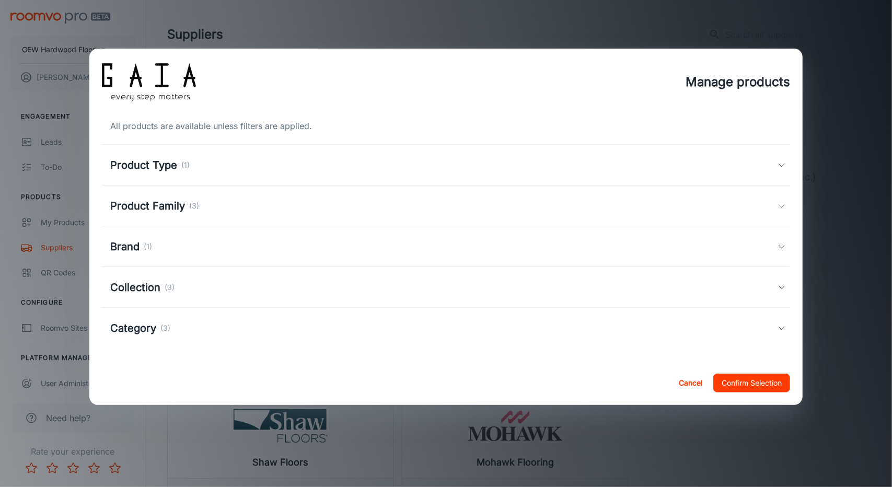
click at [349, 174] on div "Product Type (1)" at bounding box center [446, 165] width 689 height 41
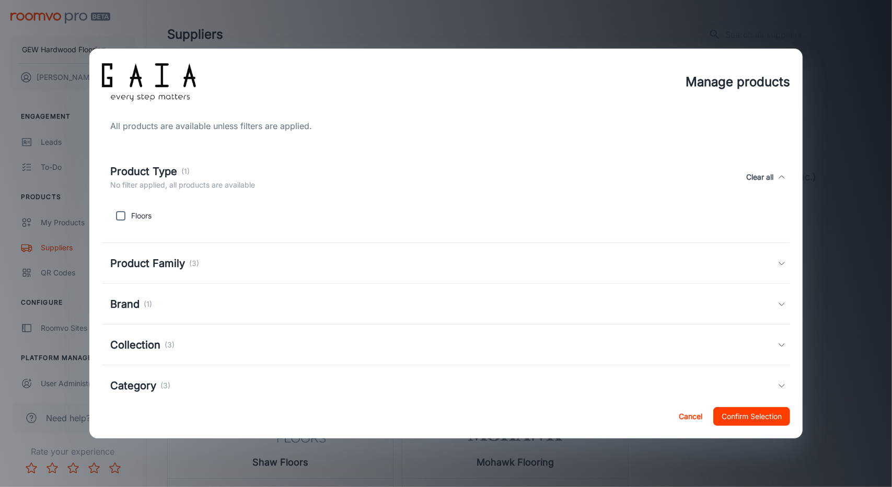
click at [349, 174] on div "Product Type (1) No filter applied, all products are available Clear all" at bounding box center [444, 177] width 668 height 27
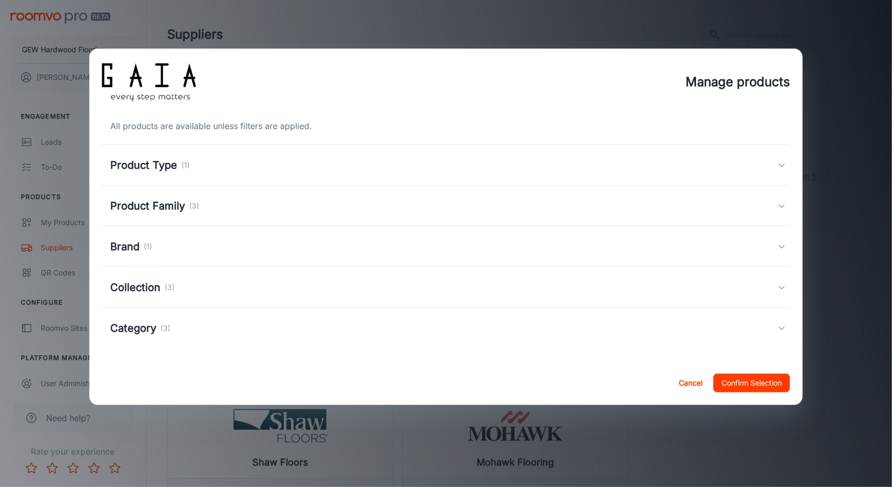
click at [218, 212] on div "Product Family (3)" at bounding box center [444, 206] width 668 height 16
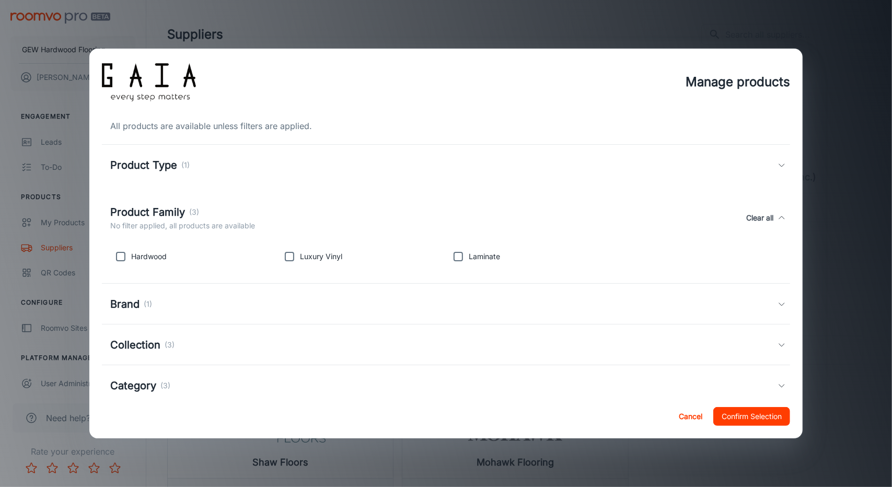
click at [218, 212] on div "Product Family (3)" at bounding box center [182, 212] width 145 height 16
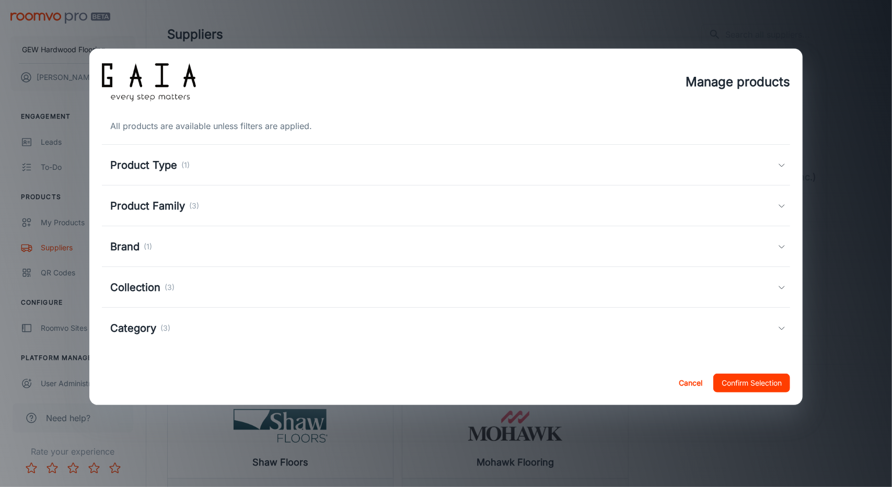
click at [180, 291] on div "Collection (3)" at bounding box center [444, 288] width 668 height 16
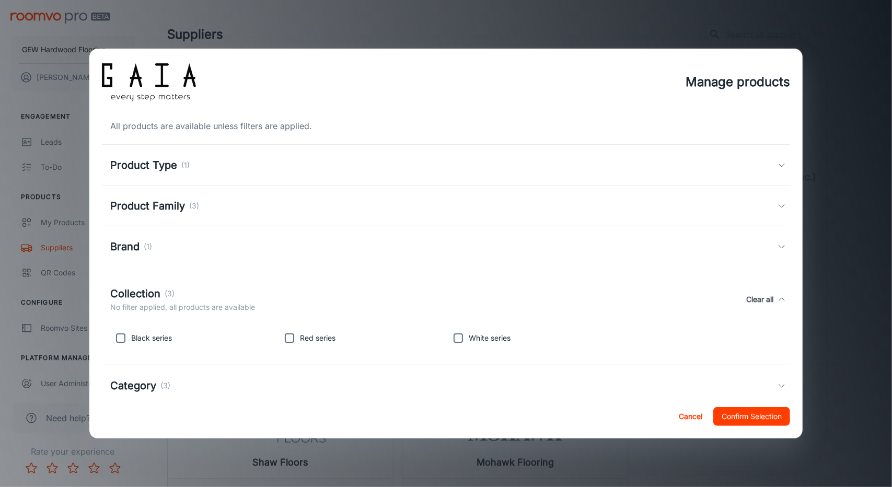
click at [193, 399] on div "Cancel Confirm Selection" at bounding box center [446, 417] width 714 height 44
click at [189, 384] on div "Category (3)" at bounding box center [444, 386] width 668 height 16
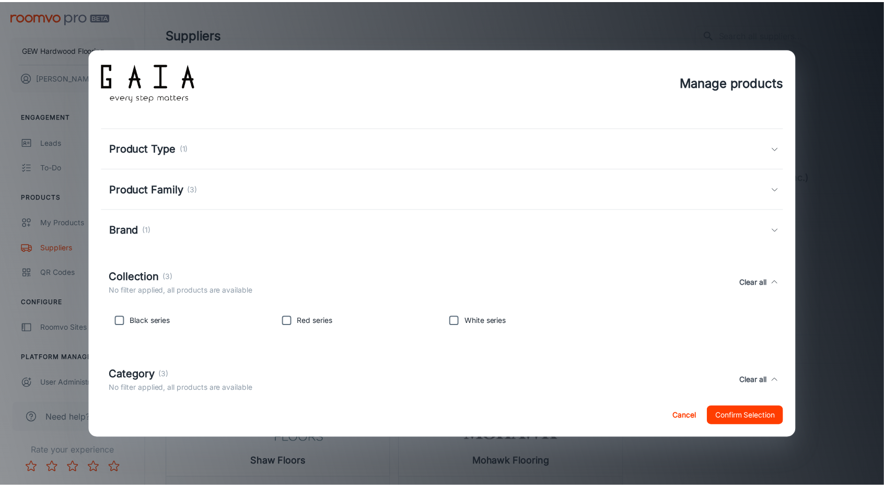
scroll to position [73, 0]
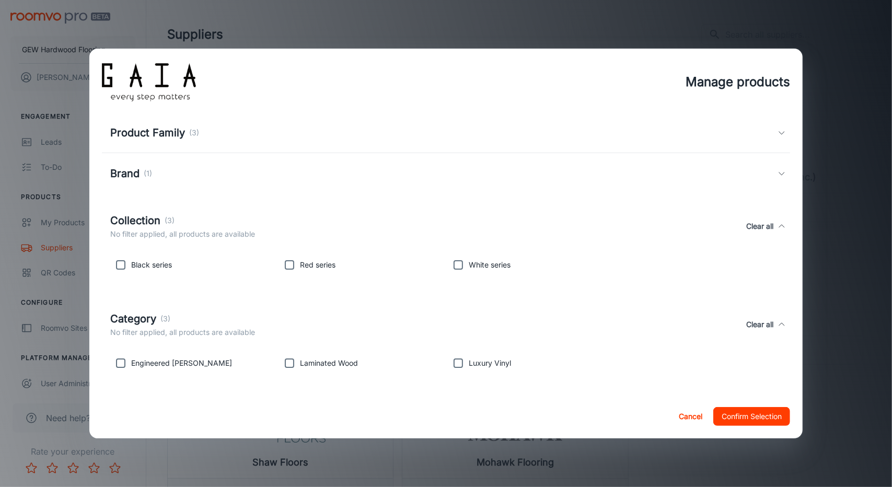
click at [172, 363] on p "Engineered [PERSON_NAME]" at bounding box center [181, 362] width 101 height 11
click at [689, 415] on button "Cancel" at bounding box center [690, 416] width 33 height 19
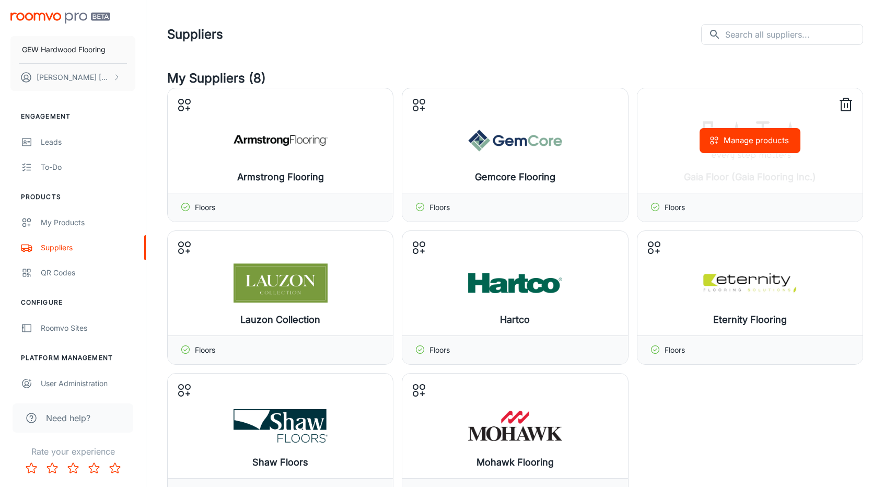
click at [750, 147] on button "Manage products" at bounding box center [750, 140] width 101 height 25
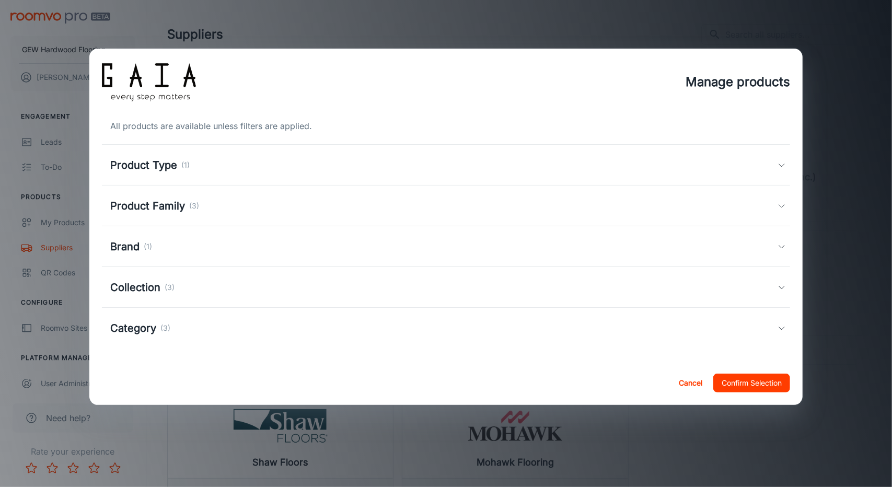
click at [240, 233] on div "Brand (1)" at bounding box center [446, 246] width 689 height 41
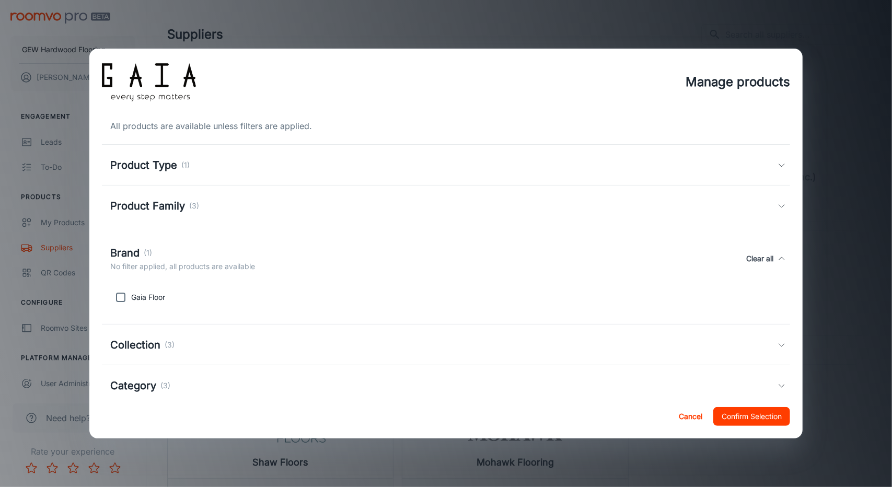
click at [254, 207] on div "Product Family (3)" at bounding box center [444, 206] width 668 height 16
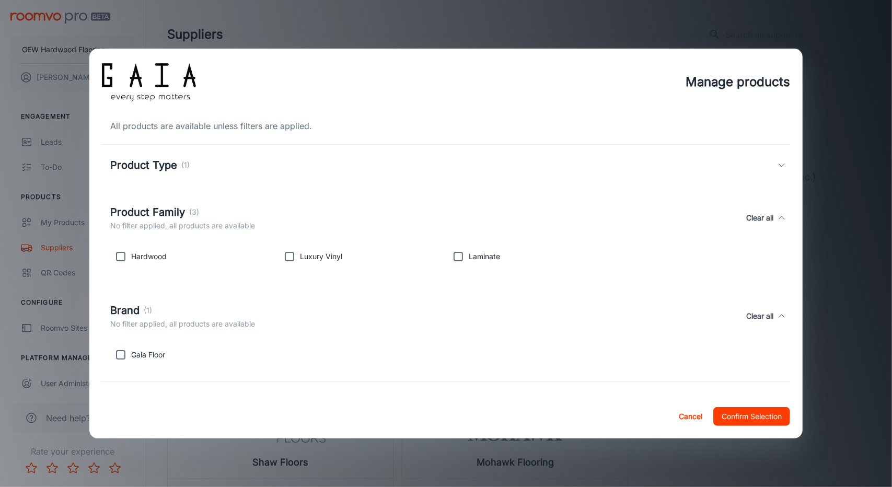
click at [294, 153] on div "Product Type (1)" at bounding box center [446, 165] width 689 height 41
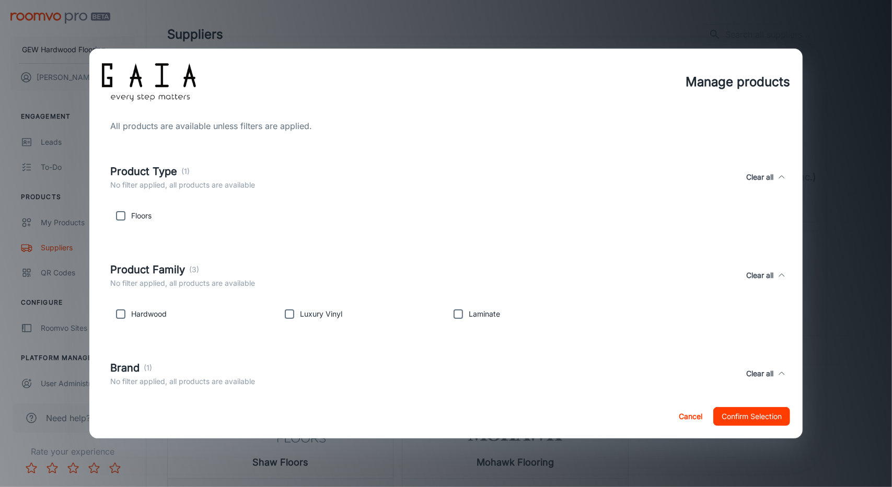
click at [689, 409] on button "Cancel" at bounding box center [690, 416] width 33 height 19
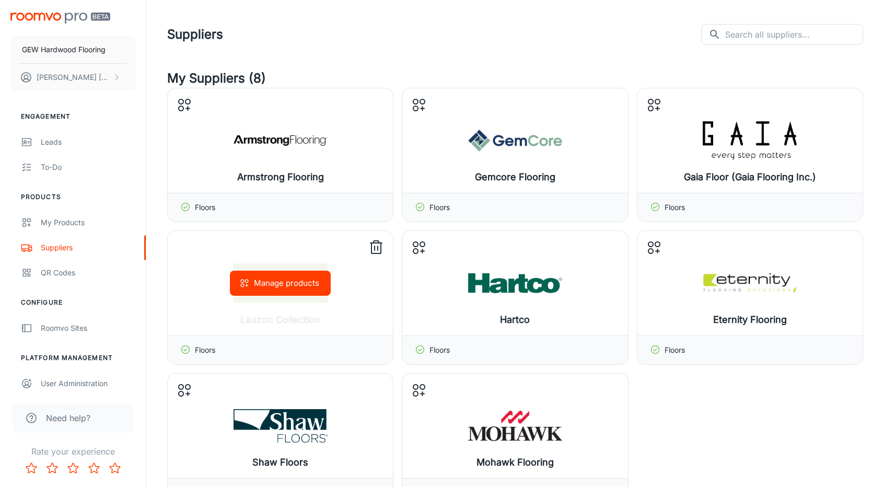
click at [259, 285] on button "Manage products" at bounding box center [280, 283] width 101 height 25
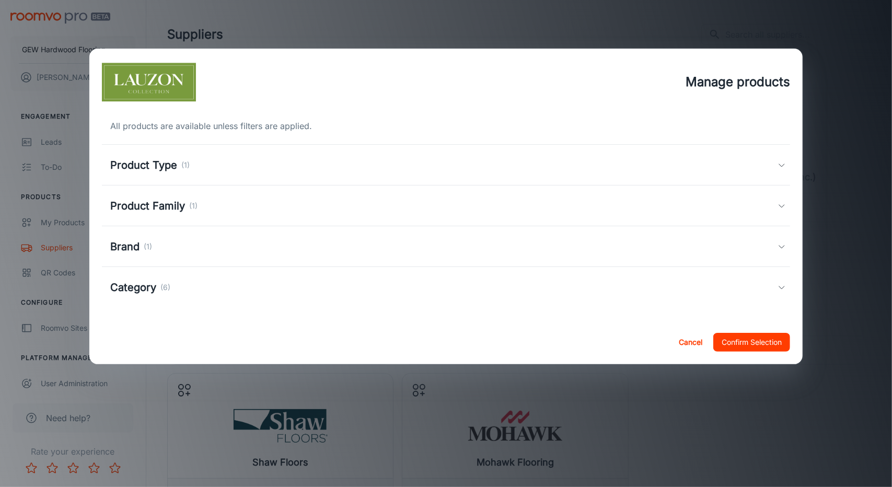
click at [229, 282] on div "Category (6)" at bounding box center [444, 288] width 668 height 16
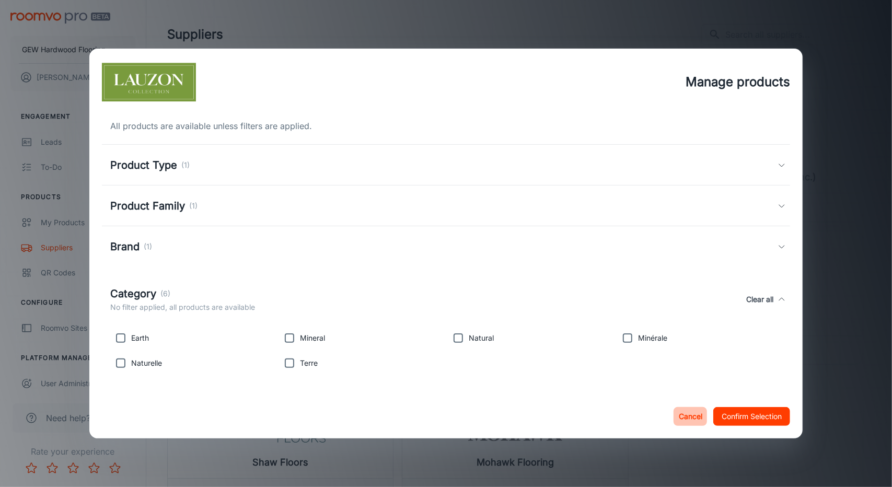
click at [697, 421] on button "Cancel" at bounding box center [690, 416] width 33 height 19
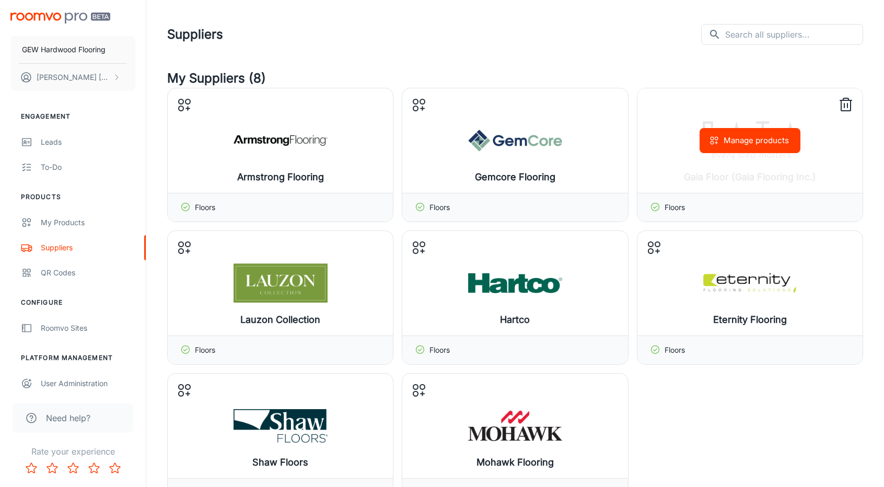
click at [745, 120] on div "Manage products" at bounding box center [749, 140] width 225 height 105
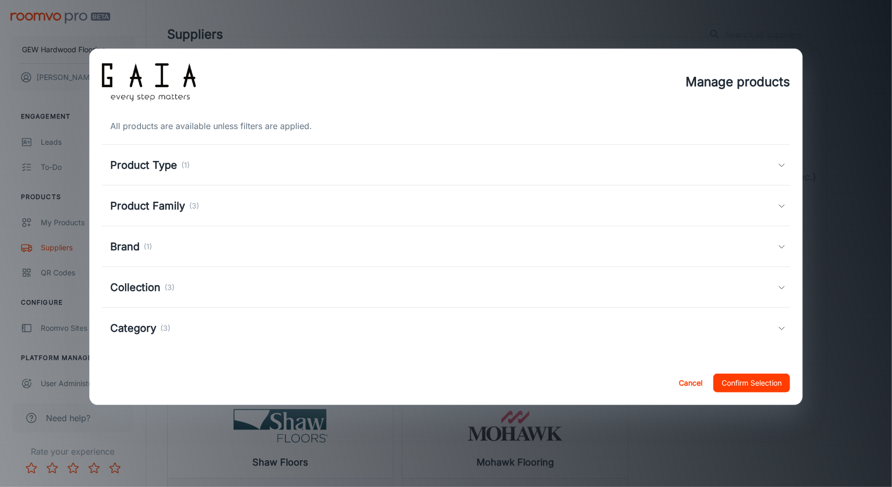
click at [253, 334] on div "Category (3)" at bounding box center [444, 328] width 668 height 16
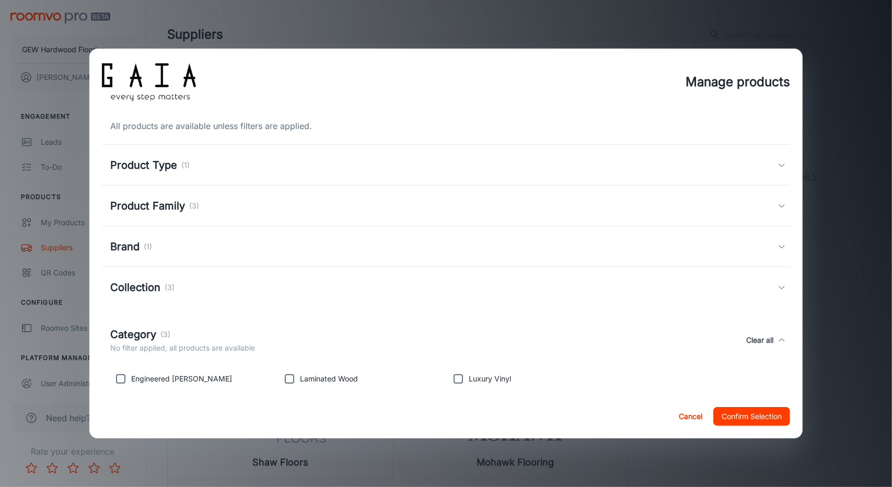
click at [843, 102] on div "Manage products All products are available unless filters are applied. Product …" at bounding box center [446, 243] width 892 height 487
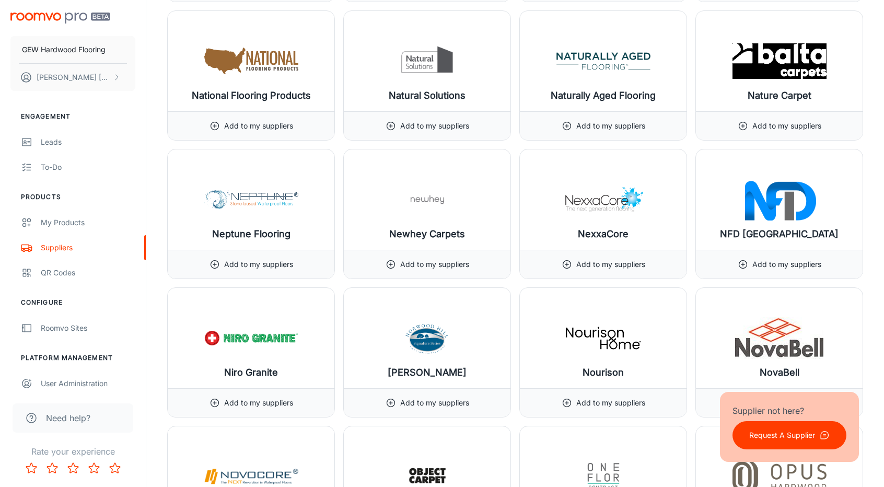
scroll to position [9040, 0]
